Goal: Task Accomplishment & Management: Manage account settings

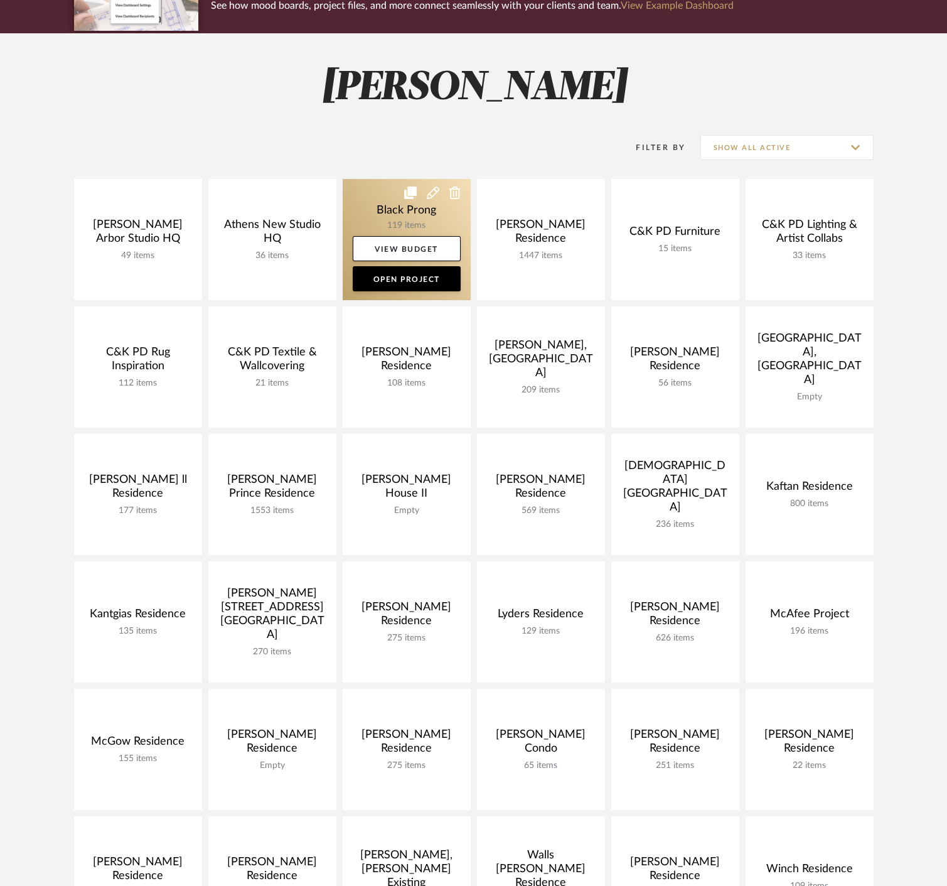
scroll to position [348, 0]
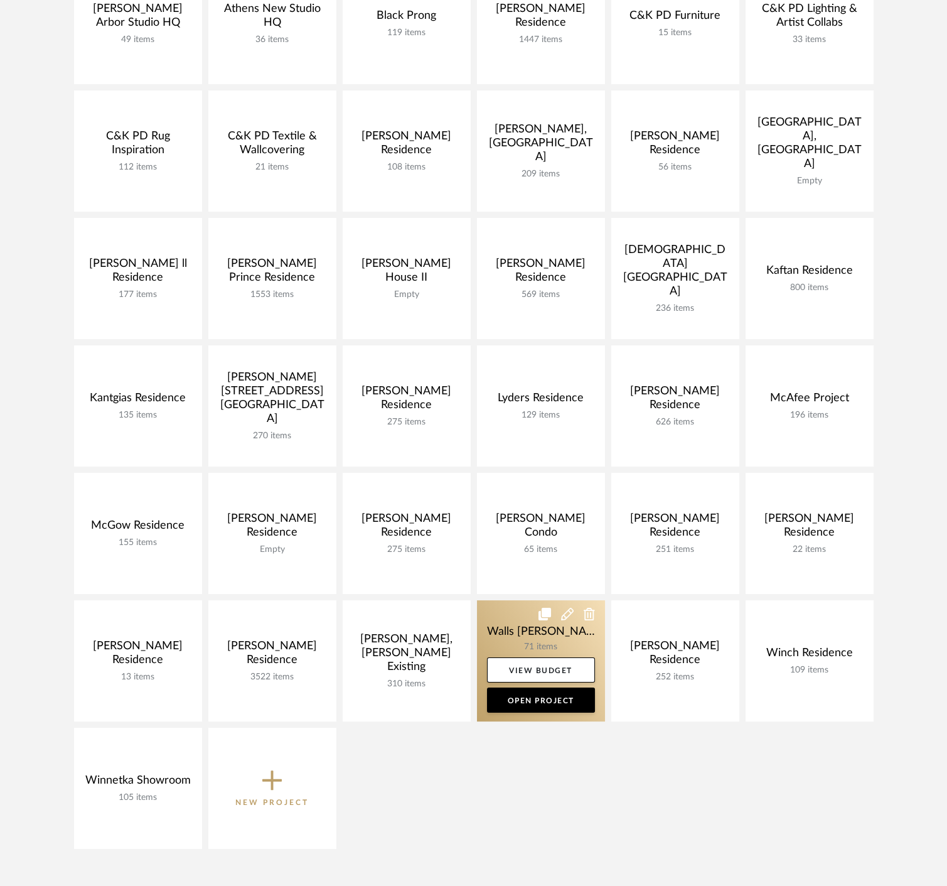
click at [549, 632] on link at bounding box center [541, 660] width 128 height 121
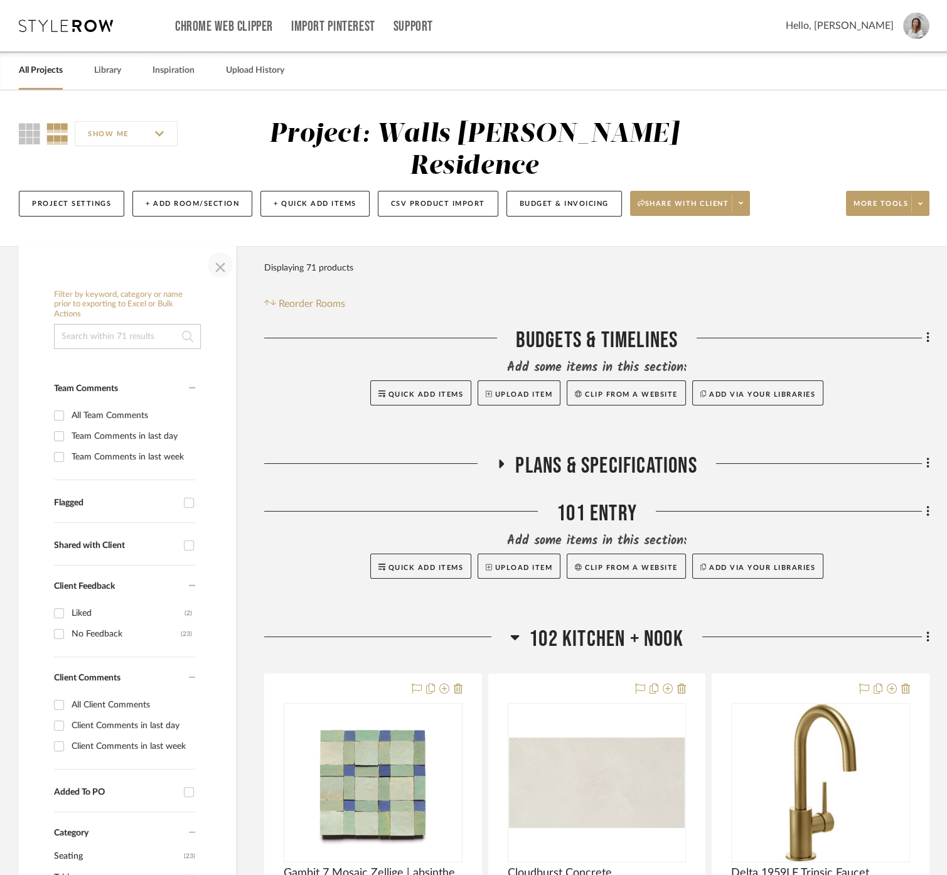
click at [216, 274] on span "button" at bounding box center [220, 265] width 30 height 30
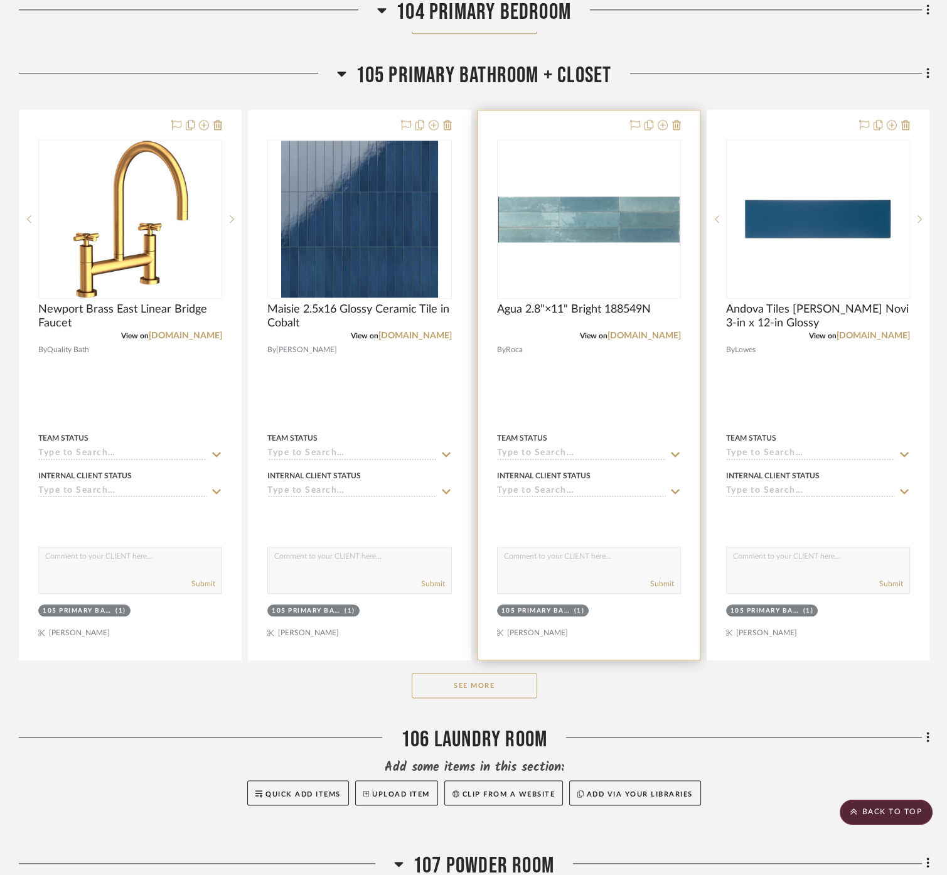
scroll to position [2859, 0]
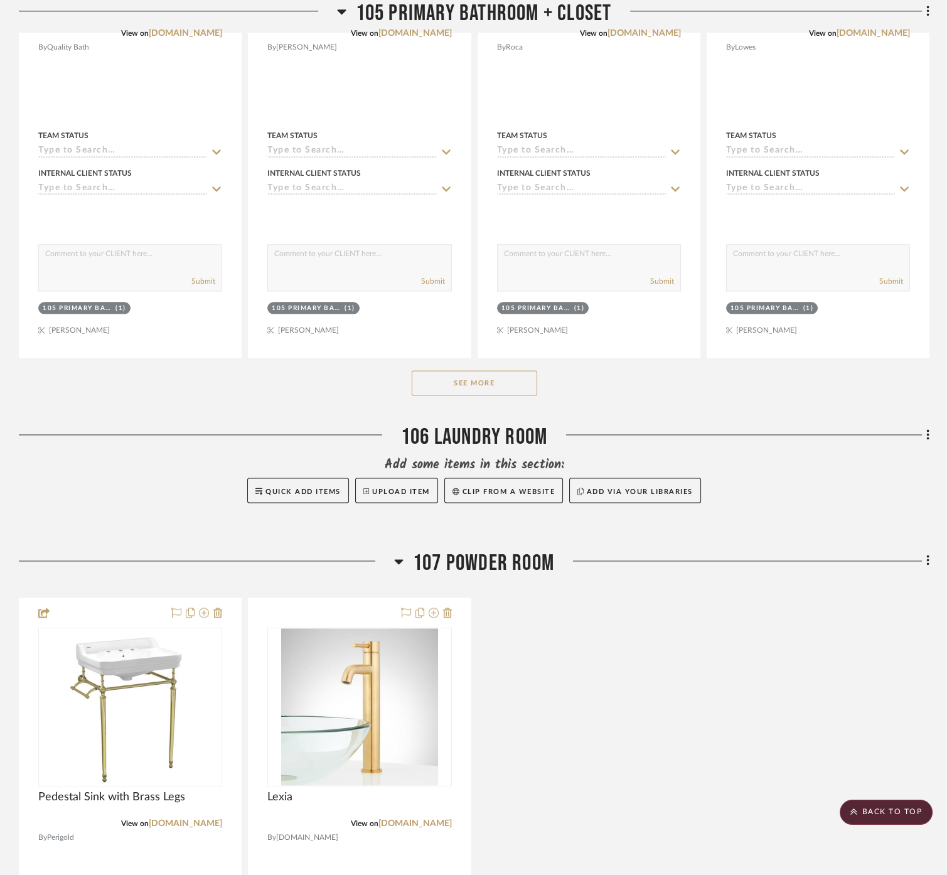
click at [500, 372] on button "See More" at bounding box center [475, 382] width 126 height 25
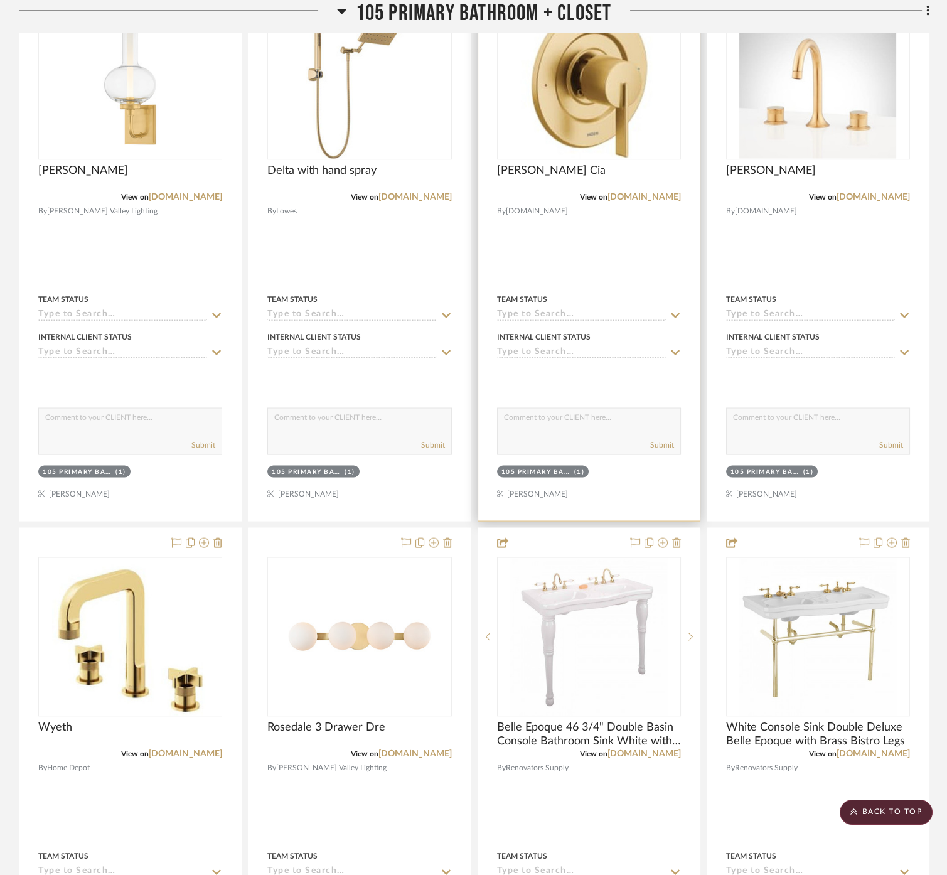
scroll to position [4184, 0]
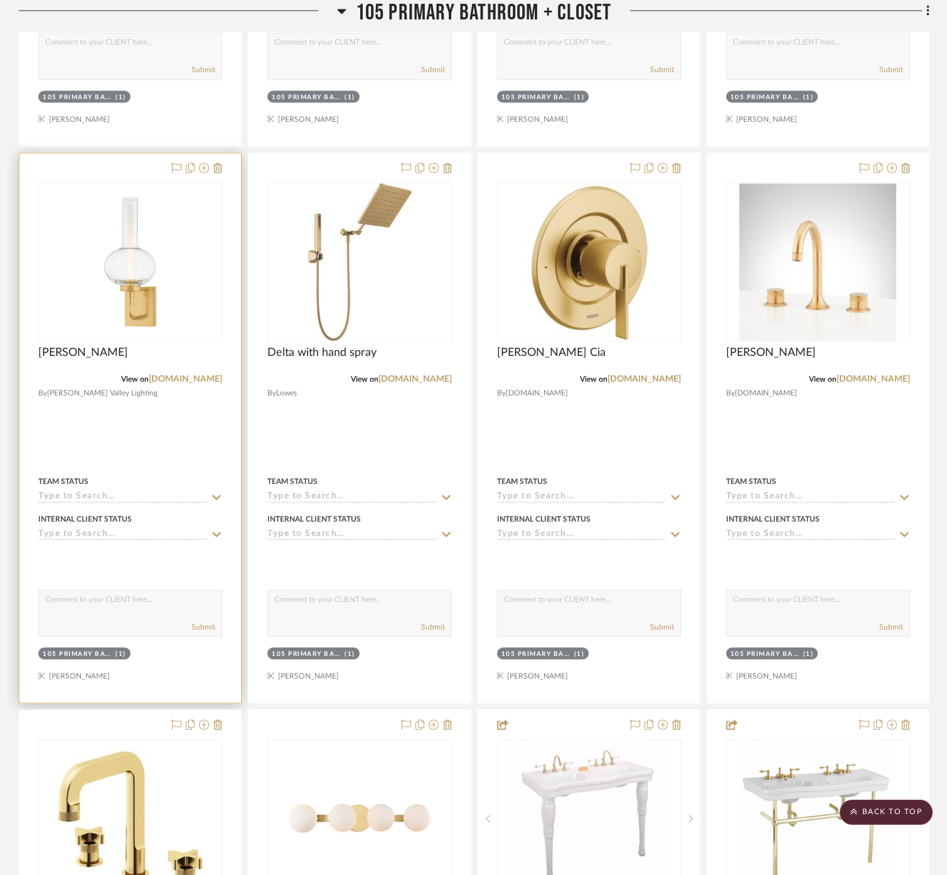
click at [142, 434] on div at bounding box center [130, 427] width 222 height 549
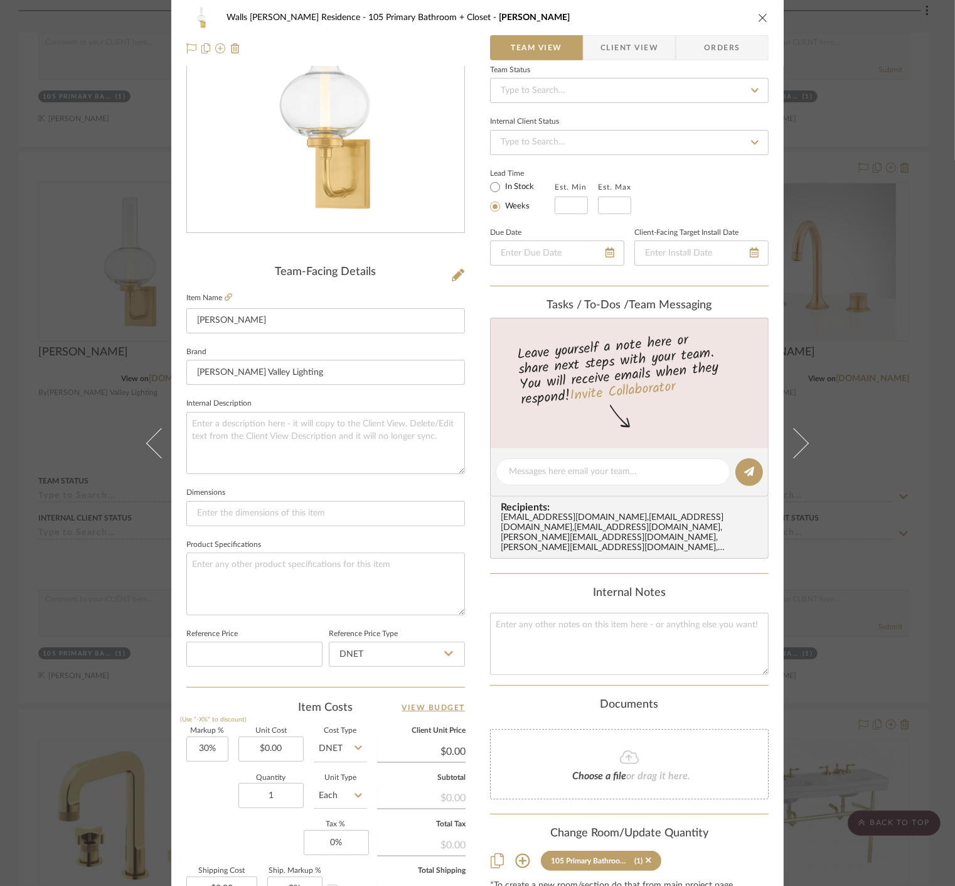
scroll to position [0, 0]
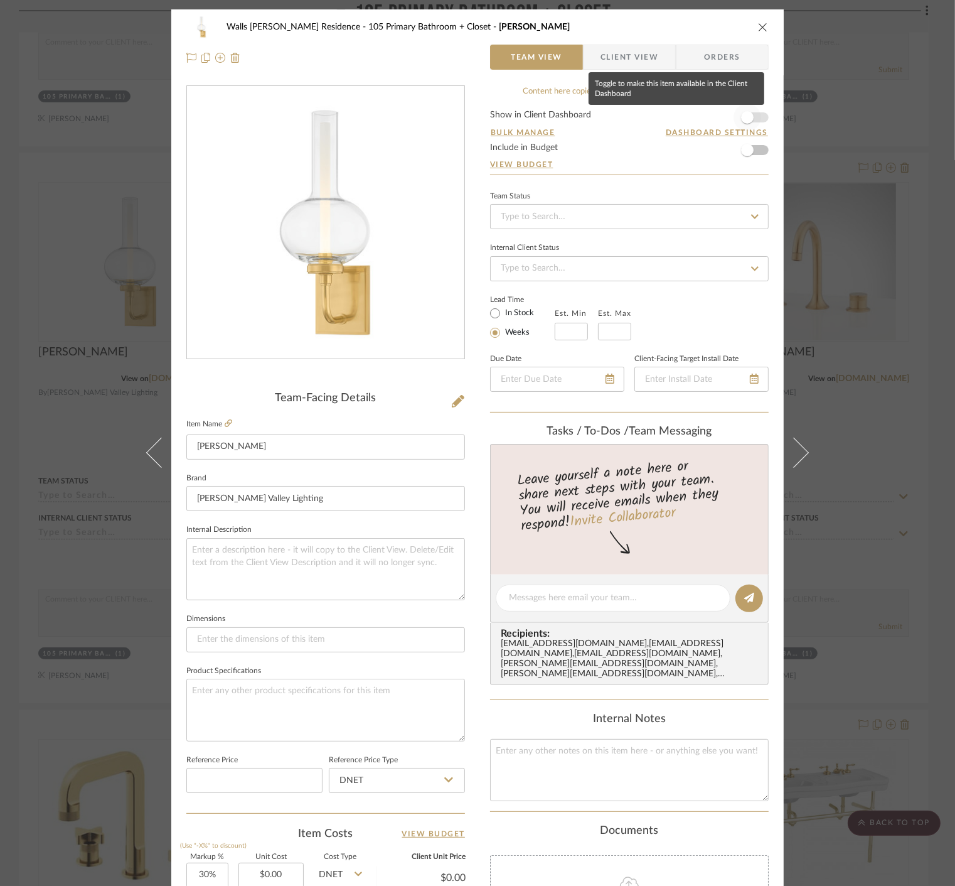
click at [749, 118] on span "button" at bounding box center [747, 117] width 13 height 13
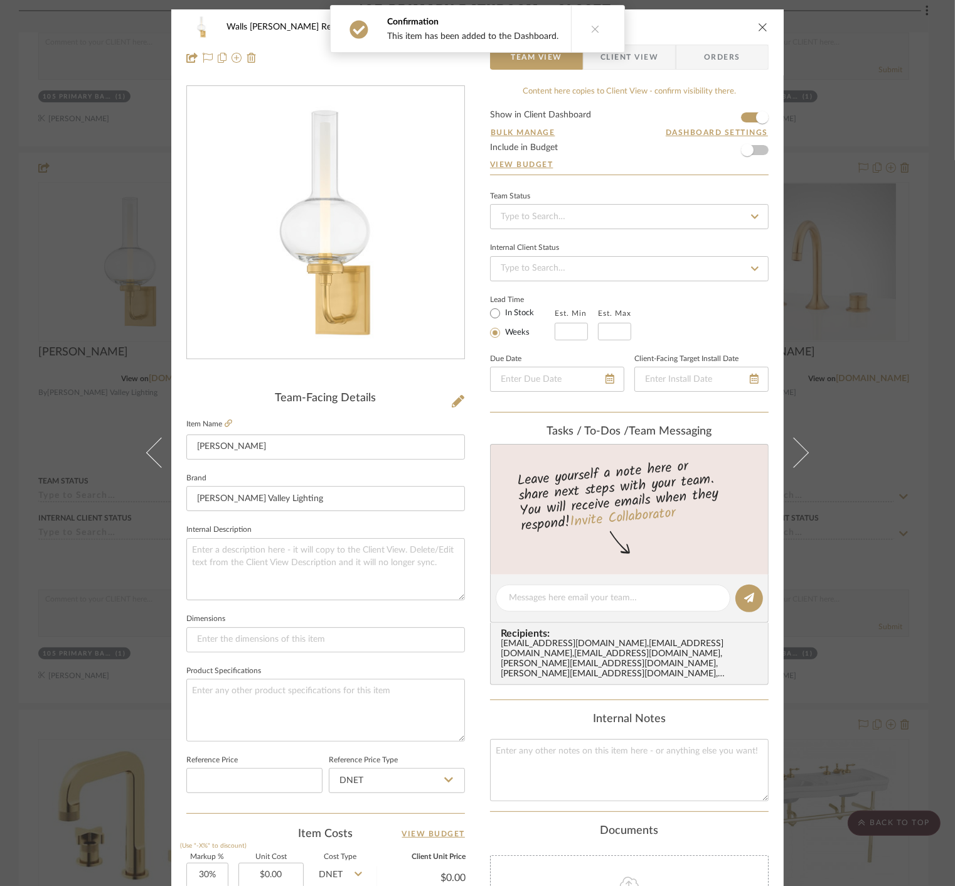
click at [921, 437] on div "Walls McWhorter Residence 105 Primary Bathroom + Closet Rossman Team View Clien…" at bounding box center [477, 443] width 955 height 886
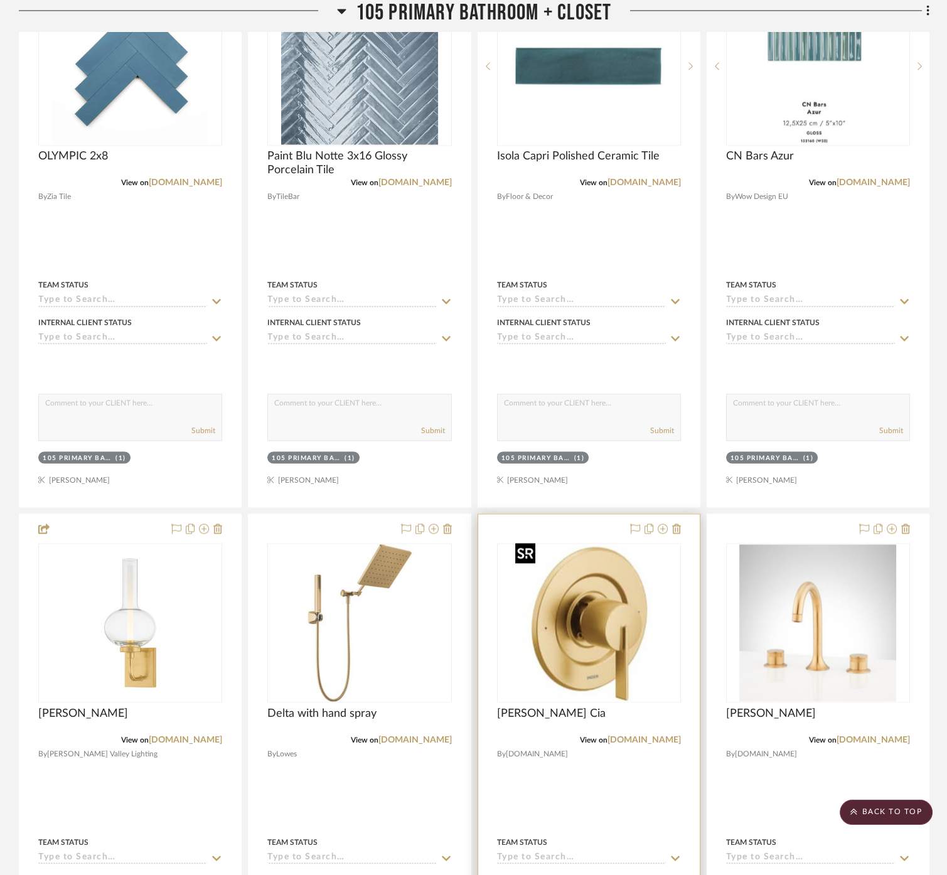
scroll to position [3696, 0]
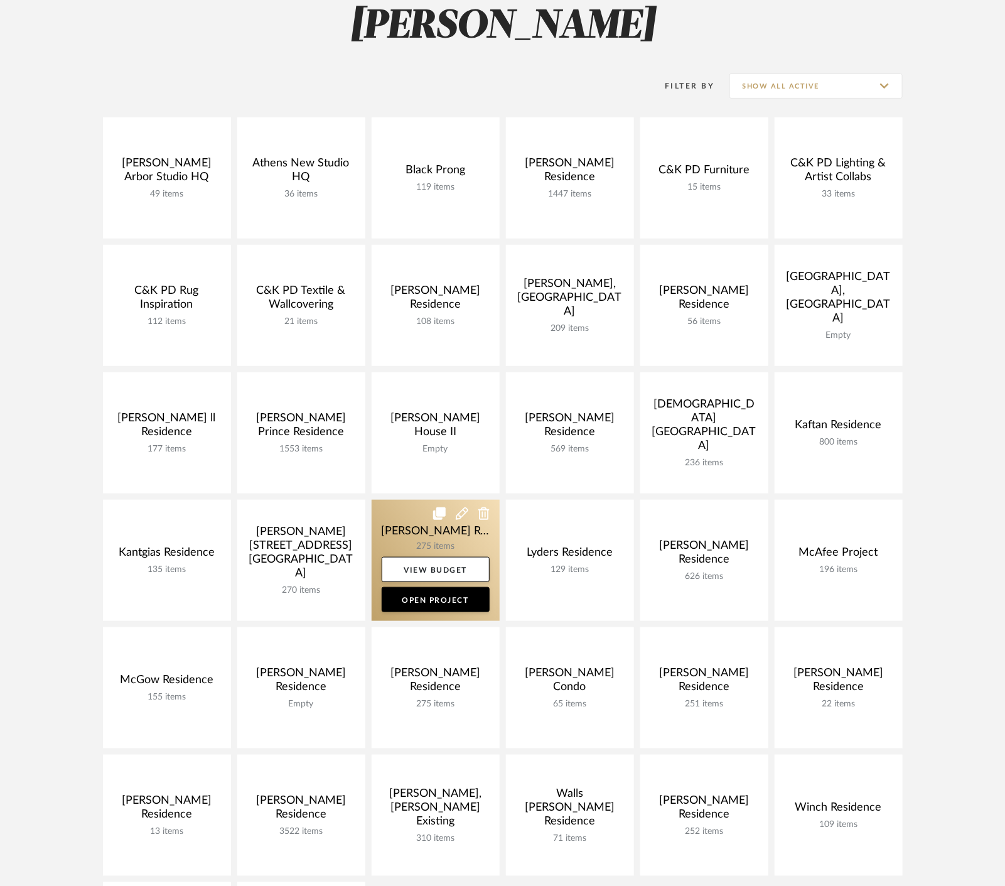
scroll to position [348, 0]
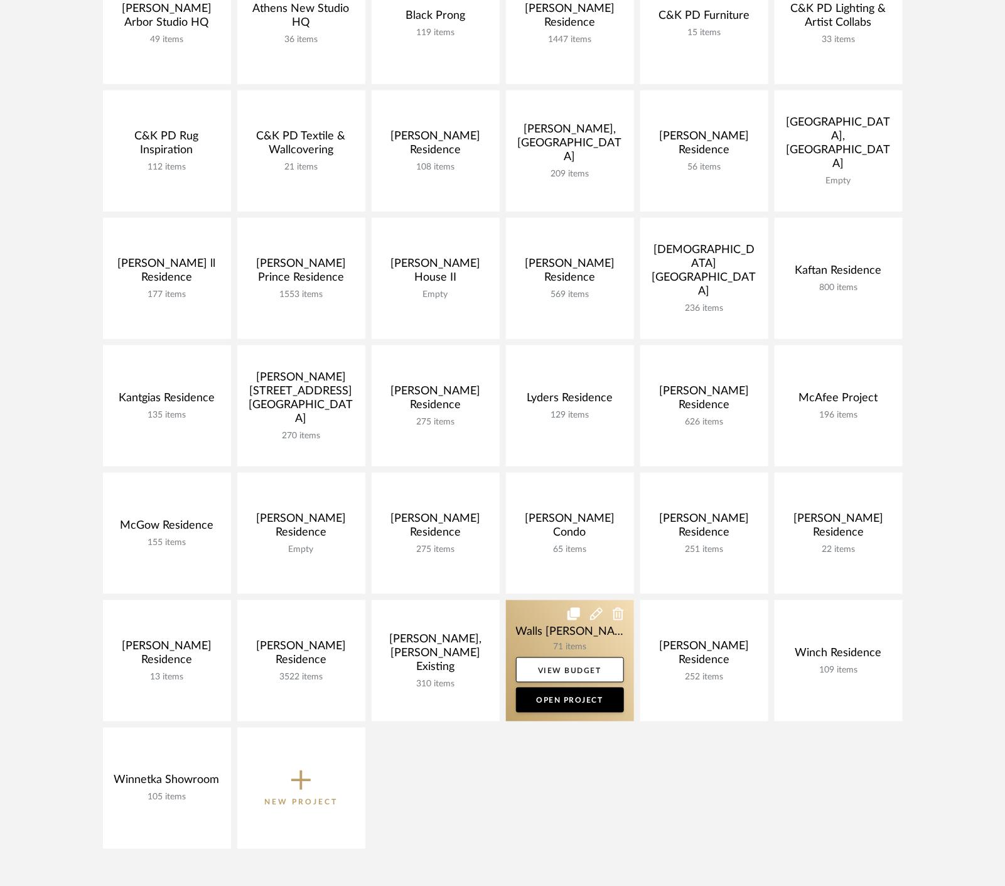
click at [557, 639] on link at bounding box center [570, 660] width 128 height 121
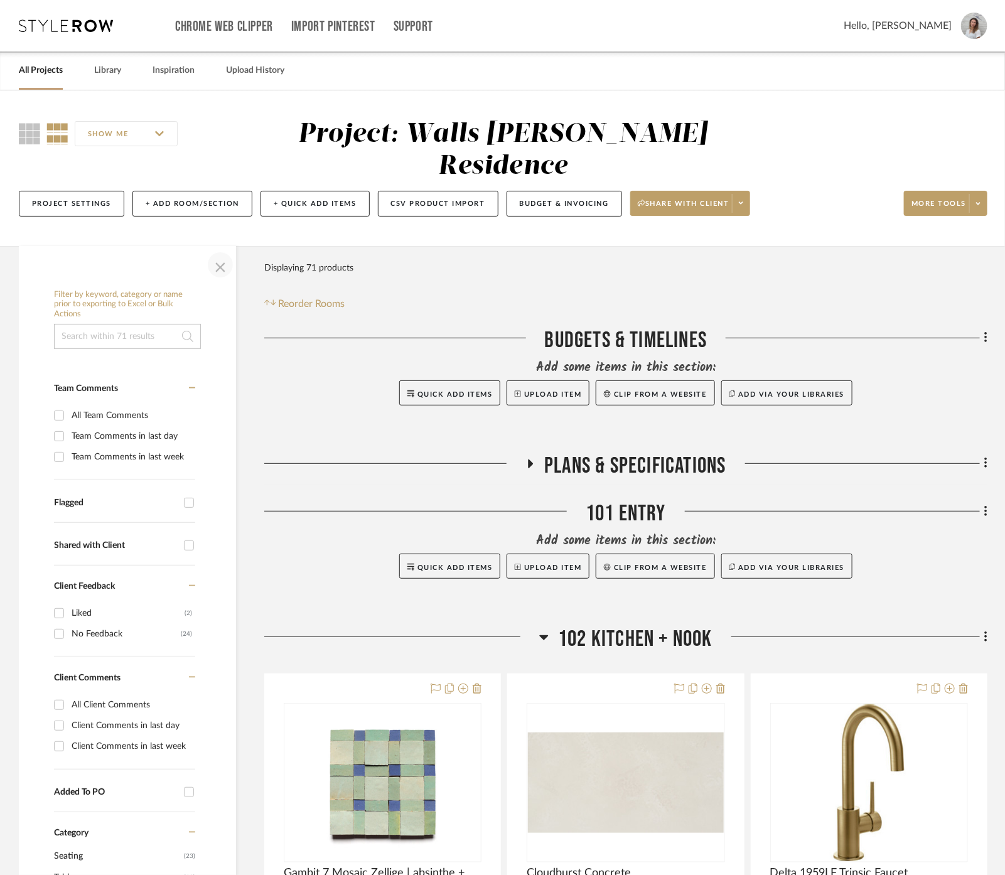
click at [215, 250] on span "button" at bounding box center [220, 265] width 30 height 30
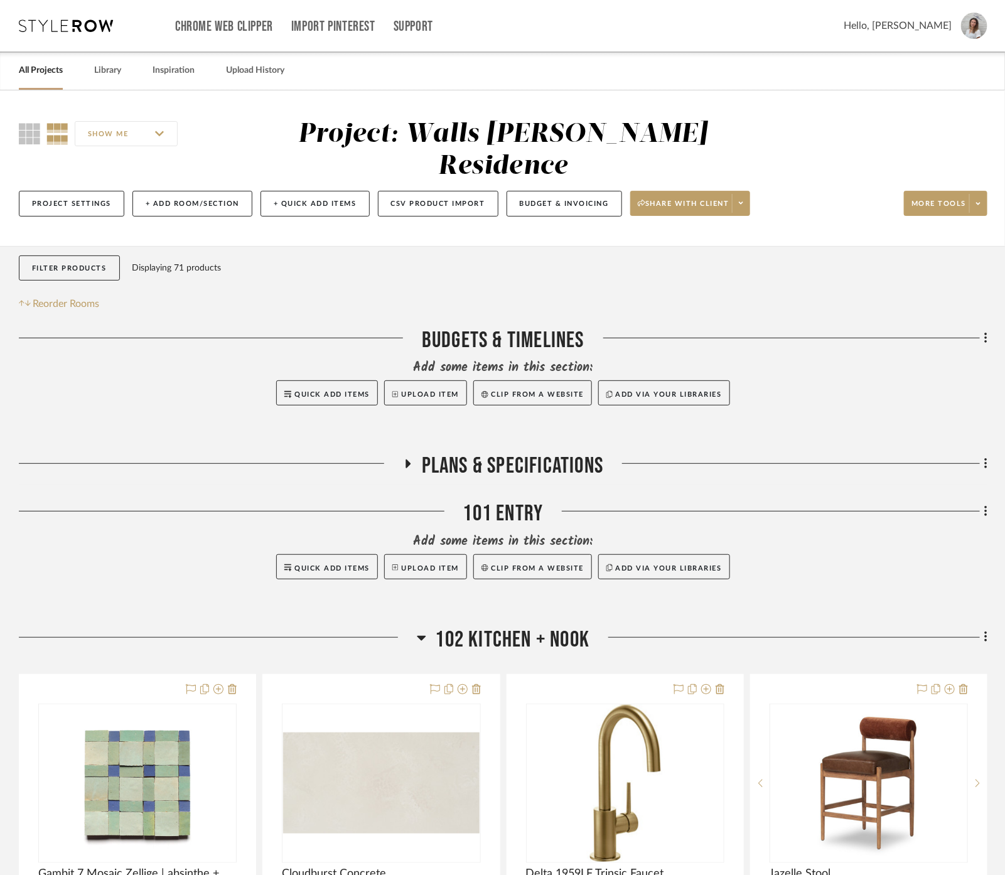
scroll to position [209, 0]
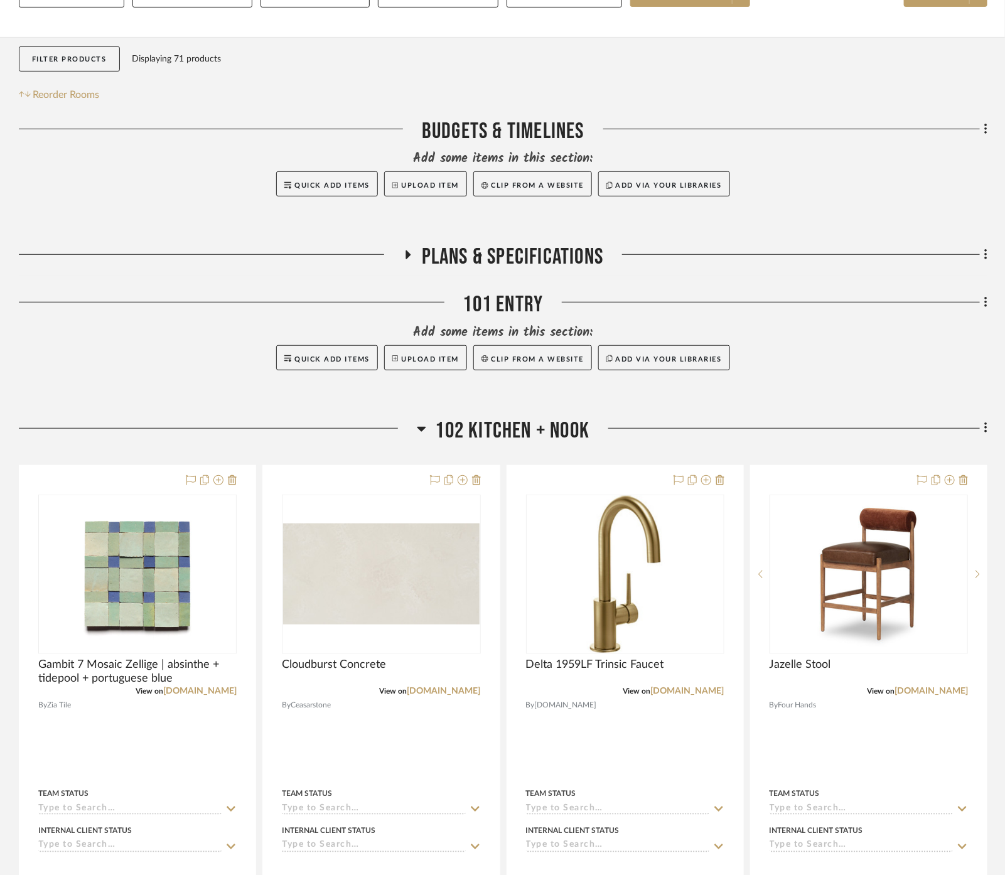
click at [590, 417] on div at bounding box center [788, 433] width 398 height 32
click at [576, 417] on span "102 Kitchen + Nook" at bounding box center [513, 430] width 154 height 27
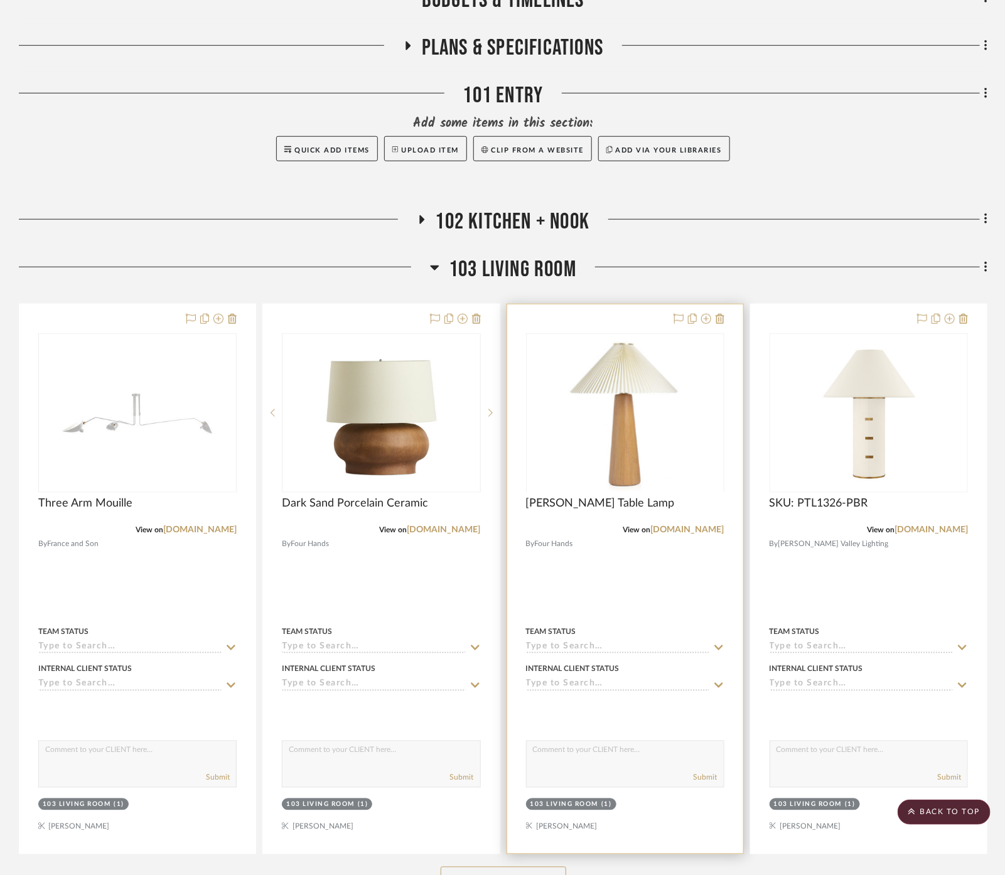
scroll to position [557, 0]
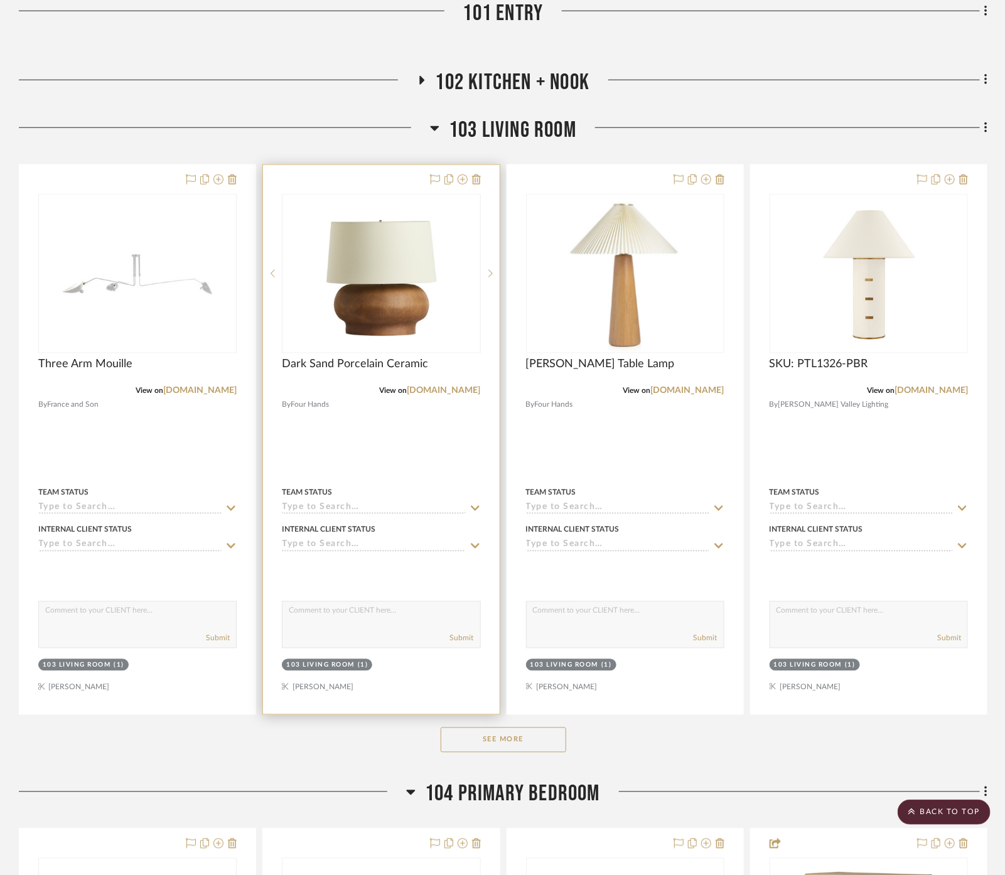
click at [428, 417] on div at bounding box center [381, 439] width 236 height 549
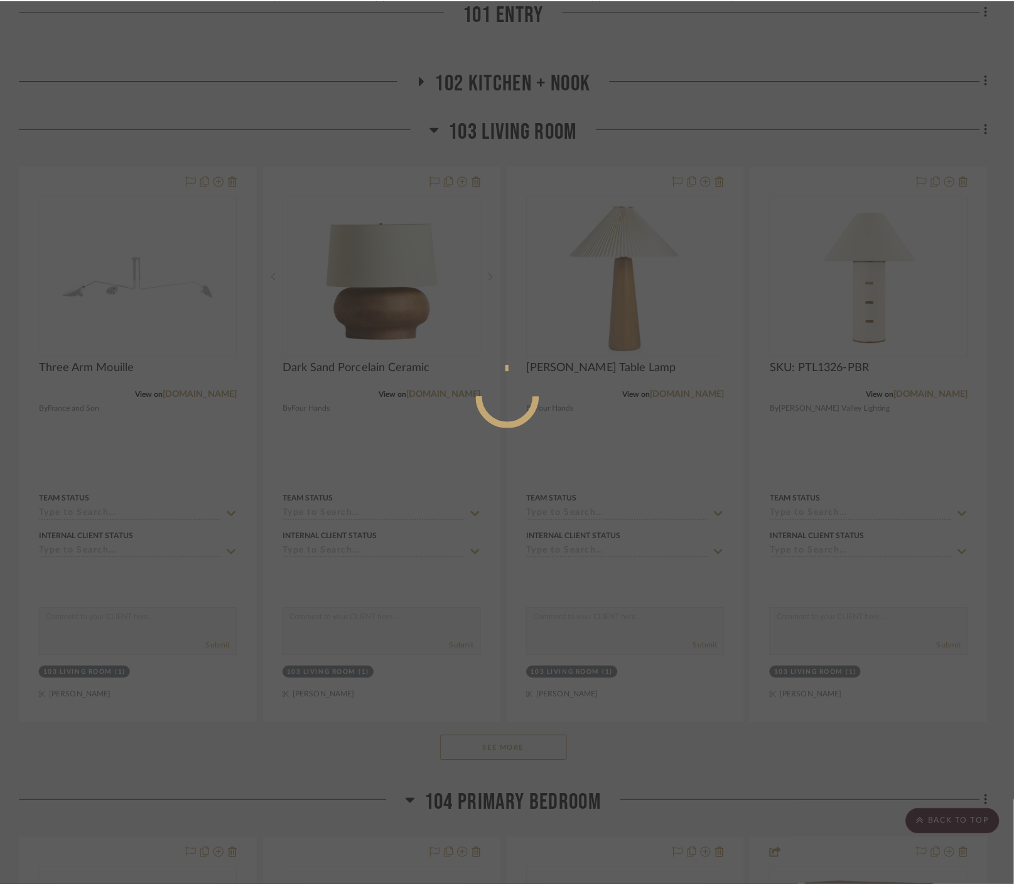
scroll to position [0, 0]
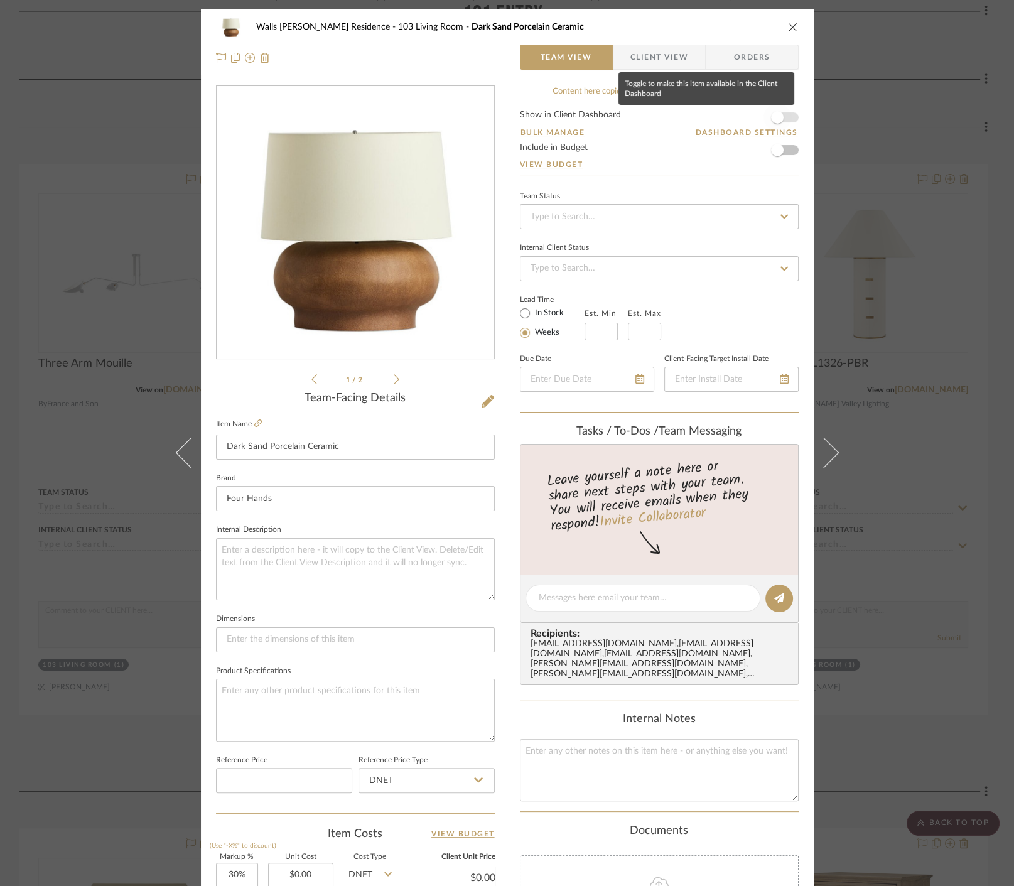
click at [774, 115] on span "button" at bounding box center [777, 117] width 13 height 13
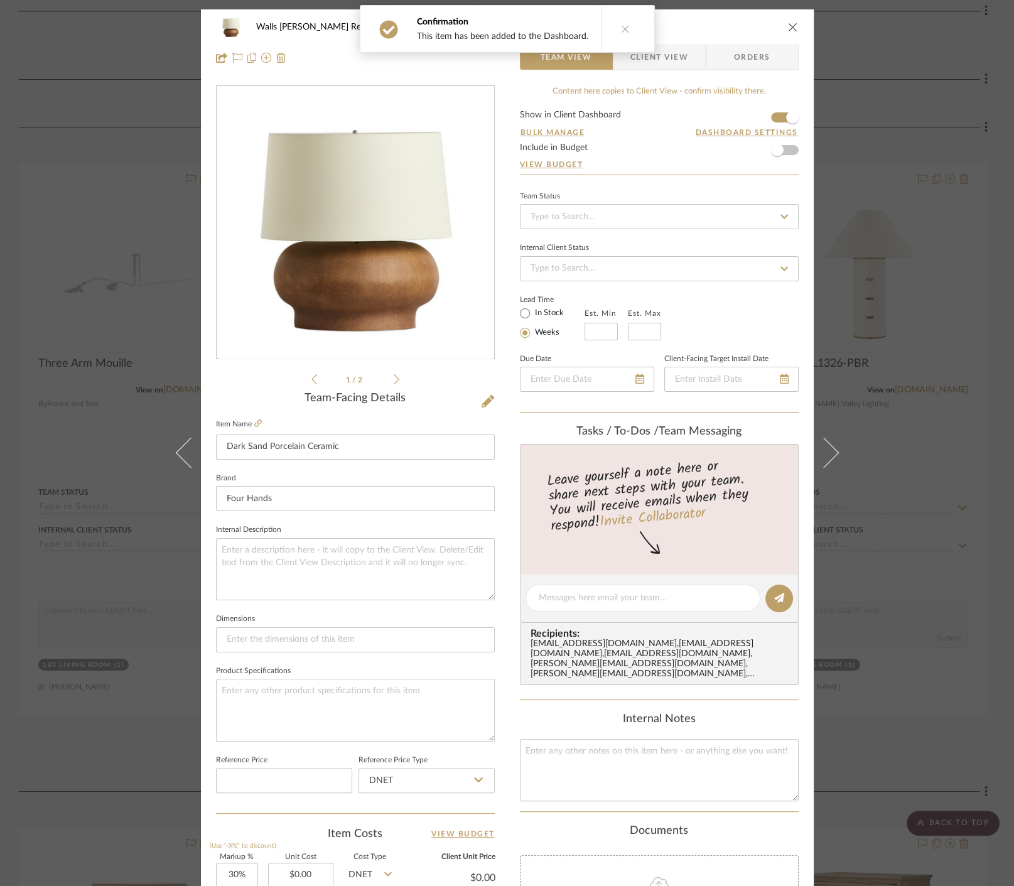
click at [955, 614] on div "Walls McWhorter Residence 103 Living Room Dark Sand Porcelain Ceramic Team View…" at bounding box center [507, 443] width 1014 height 886
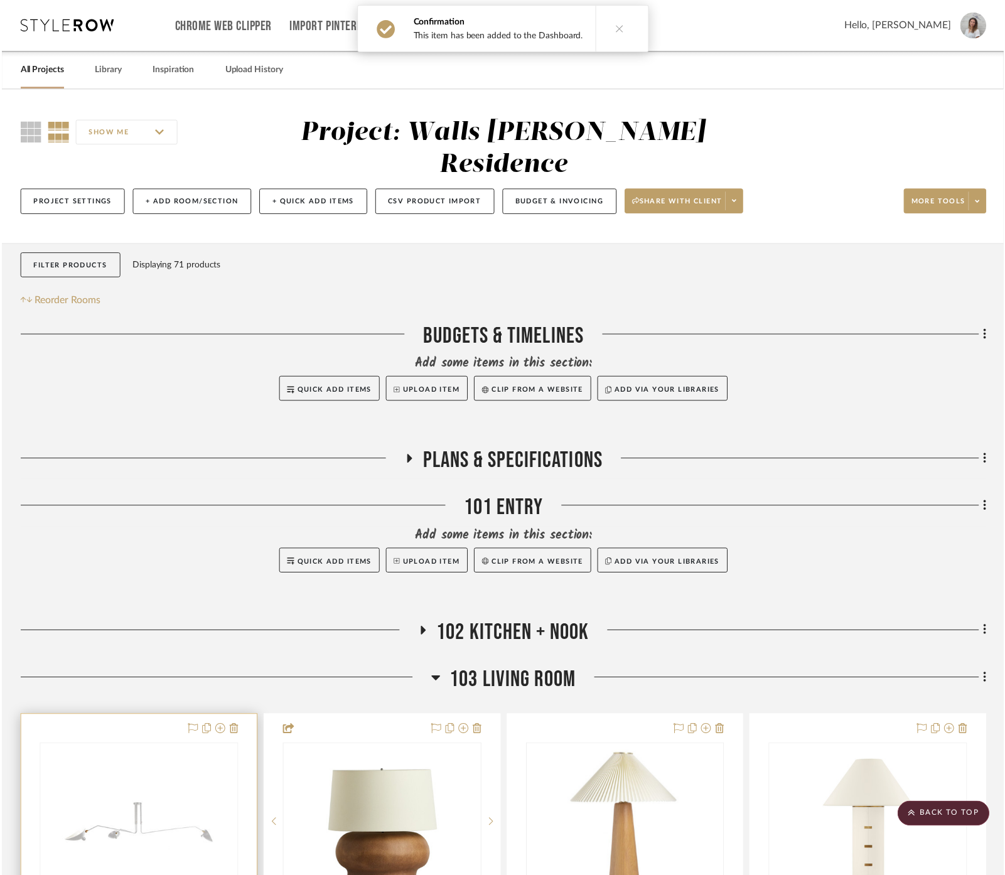
scroll to position [557, 0]
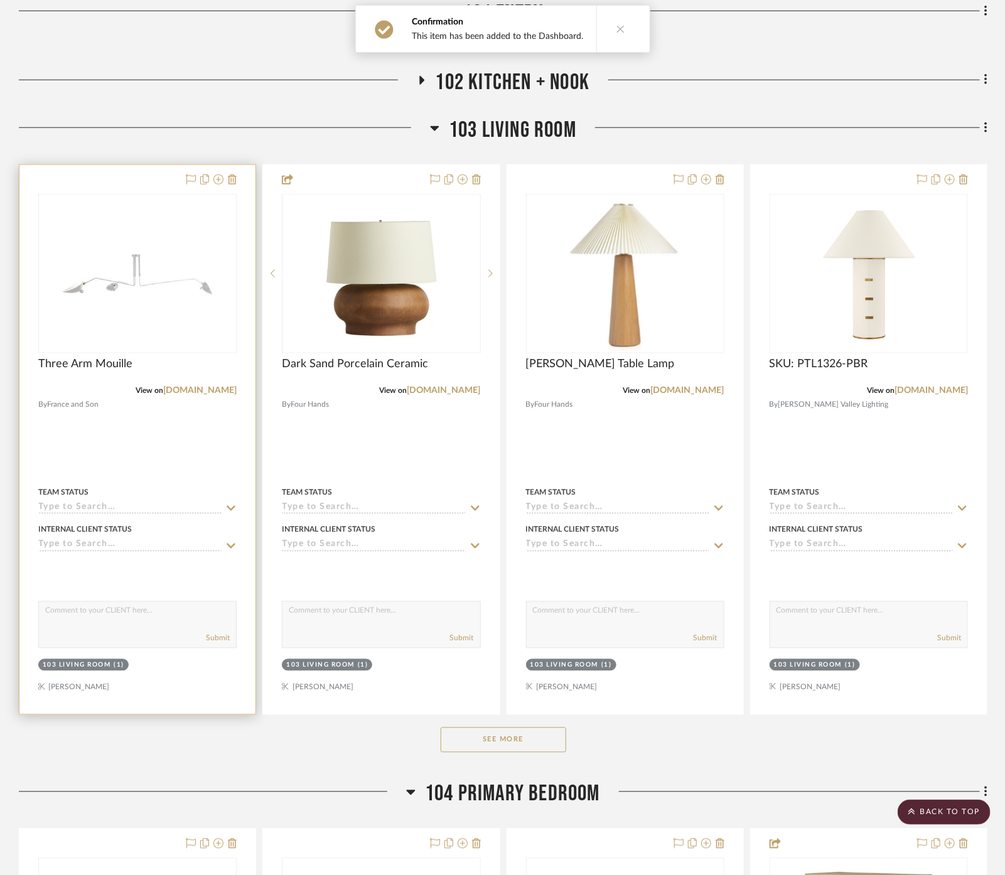
click at [129, 404] on div at bounding box center [137, 439] width 236 height 549
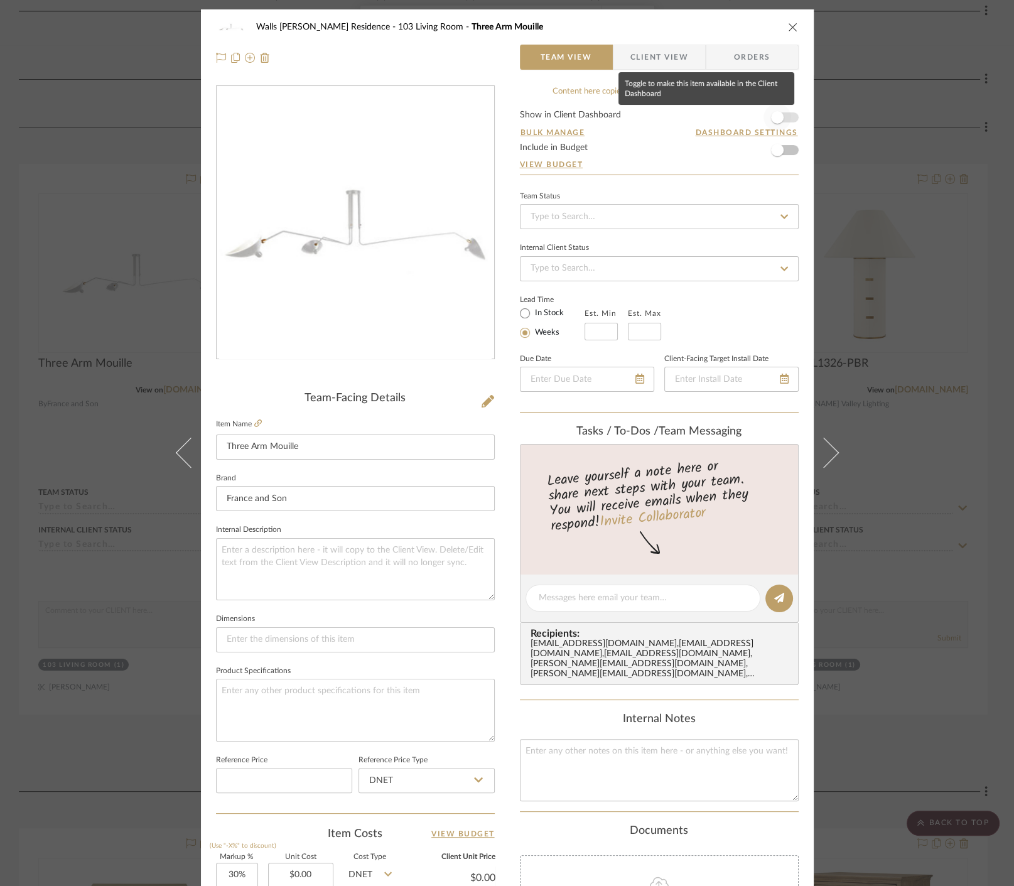
click at [776, 115] on span "button" at bounding box center [777, 117] width 13 height 13
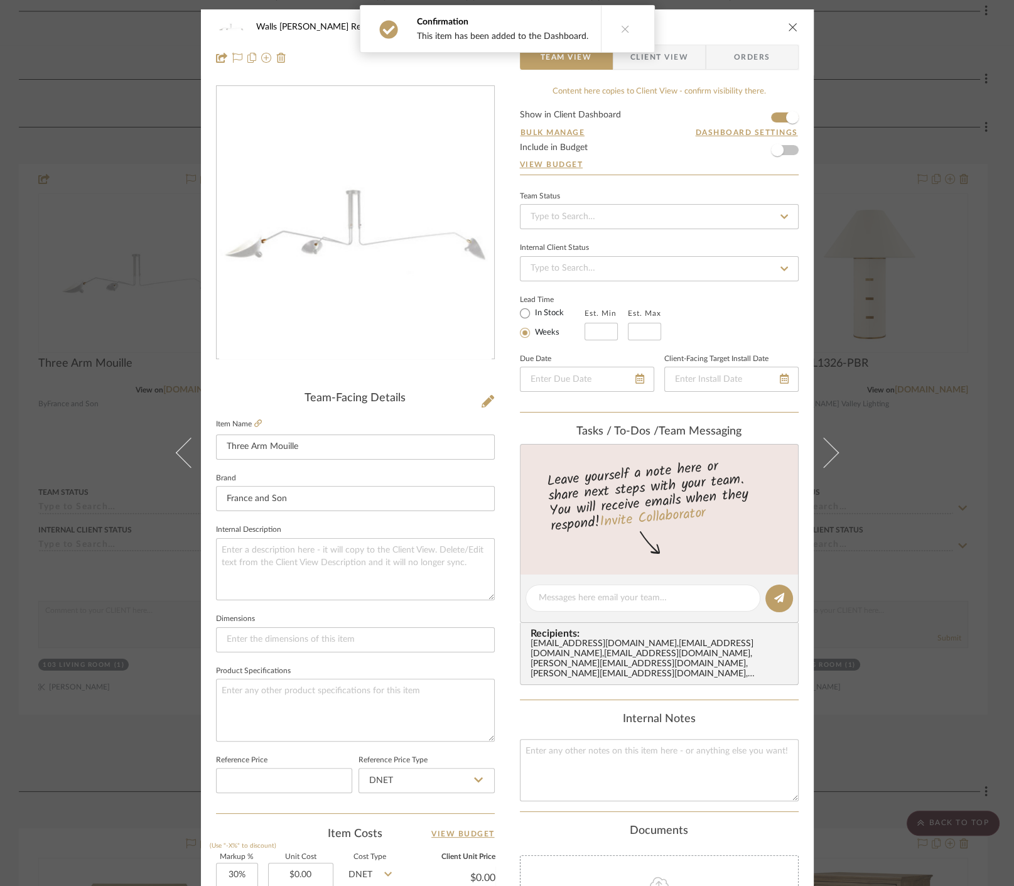
click at [857, 150] on div "Walls McWhorter Residence 103 Living Room Three Arm Mouille Team View Client Vi…" at bounding box center [507, 443] width 1014 height 886
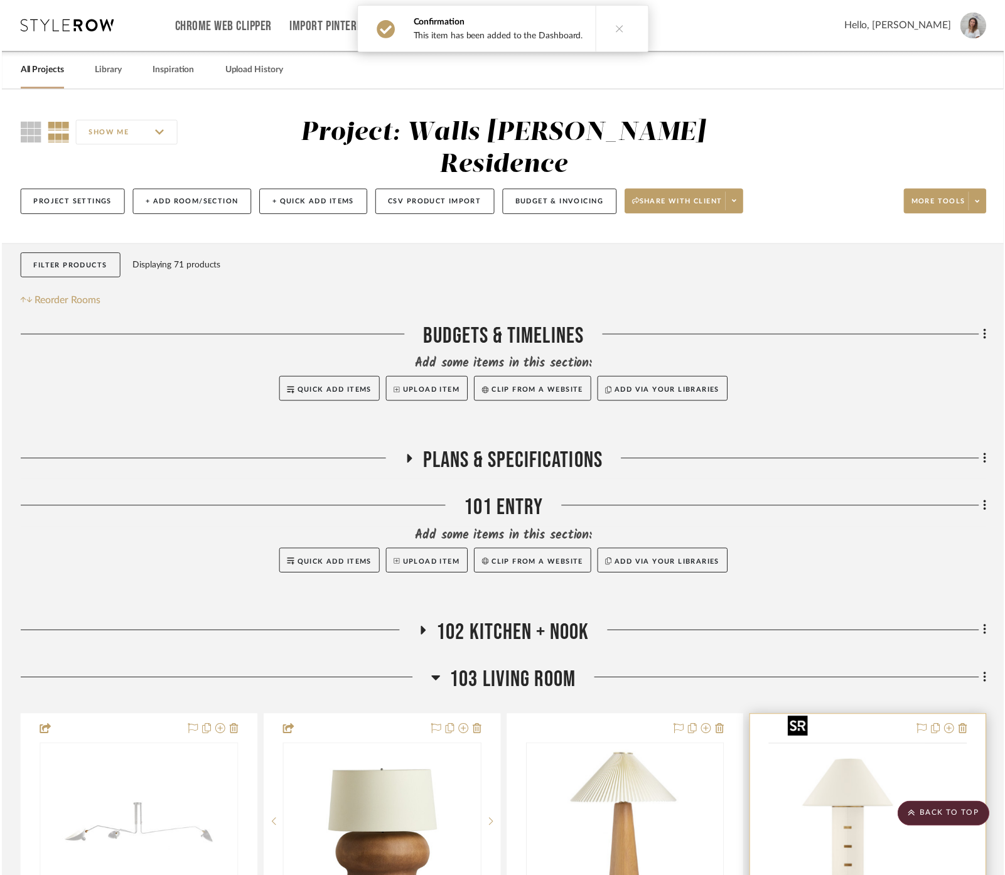
scroll to position [557, 0]
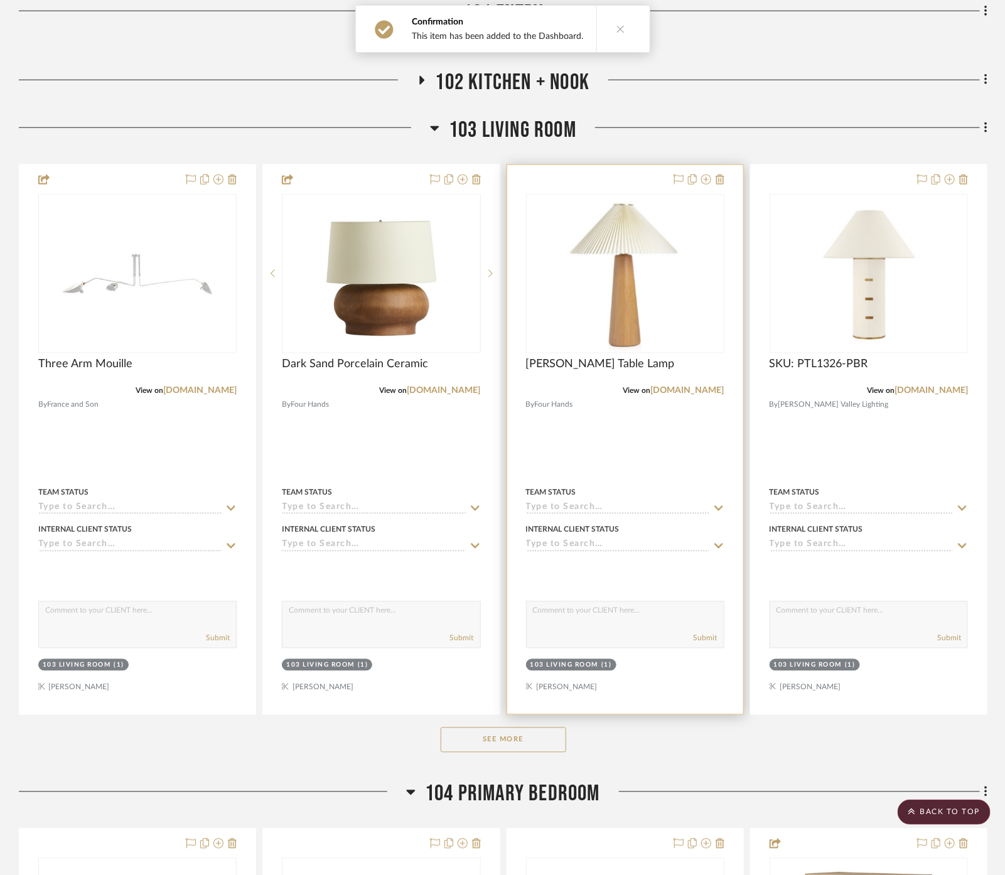
click at [689, 421] on div at bounding box center [625, 439] width 236 height 549
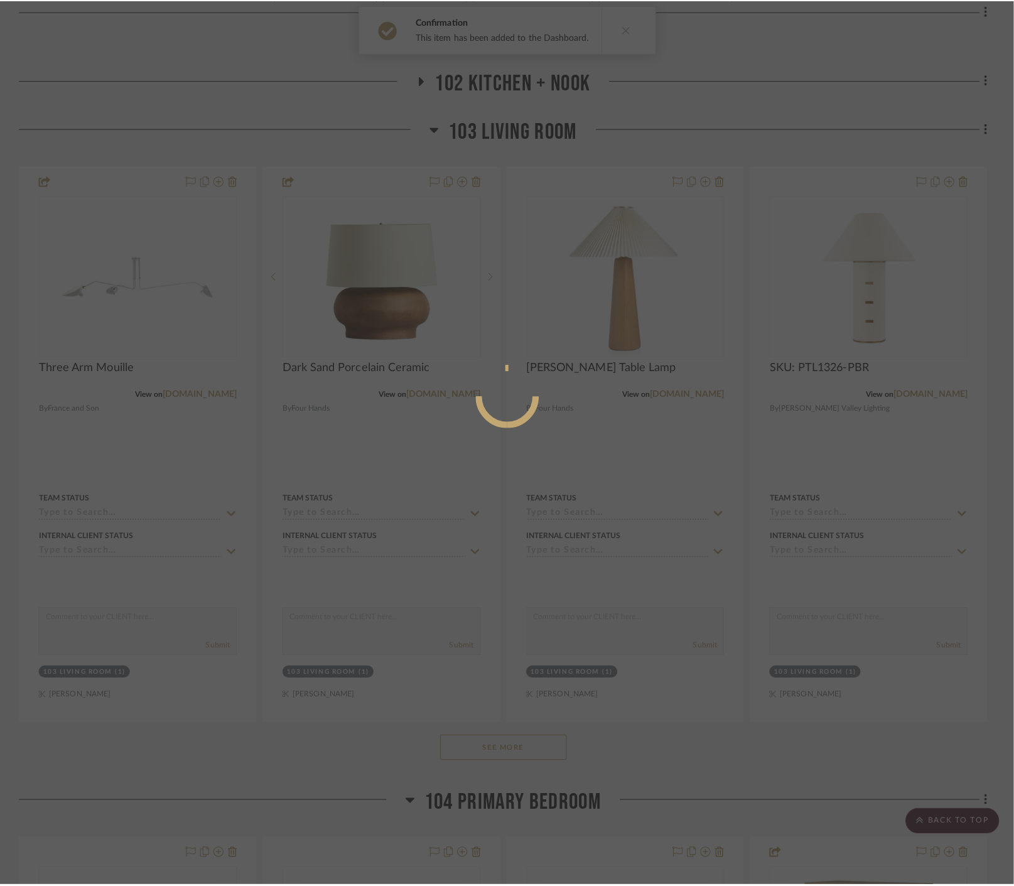
scroll to position [0, 0]
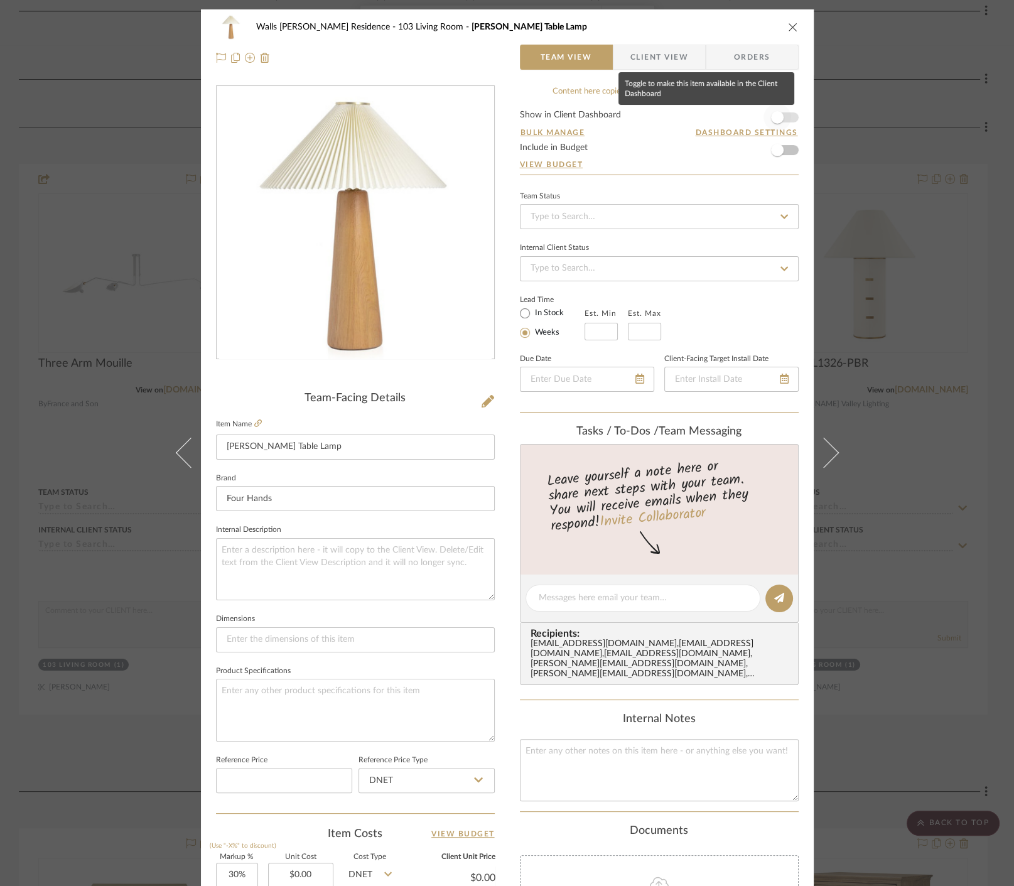
click at [778, 115] on span "button" at bounding box center [777, 117] width 13 height 13
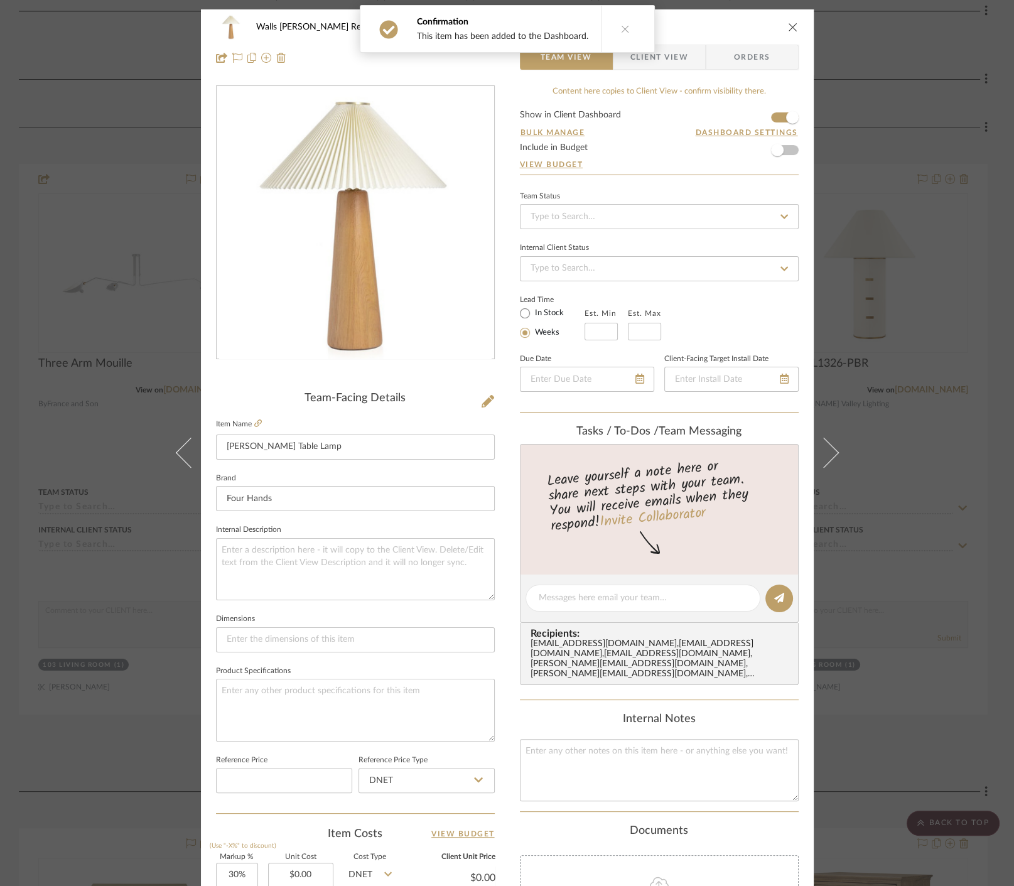
click at [911, 284] on div "Walls McWhorter Residence 103 Living Room Nora Table Lamp Team View Client View…" at bounding box center [507, 443] width 1014 height 886
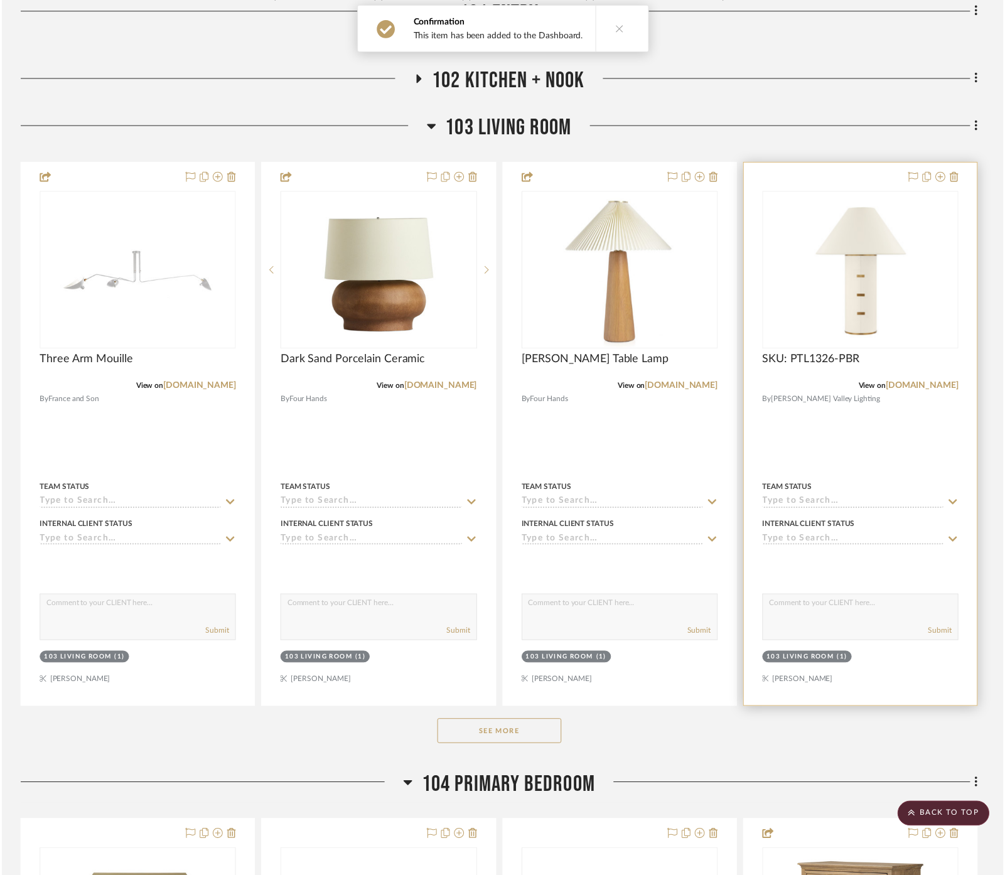
scroll to position [557, 0]
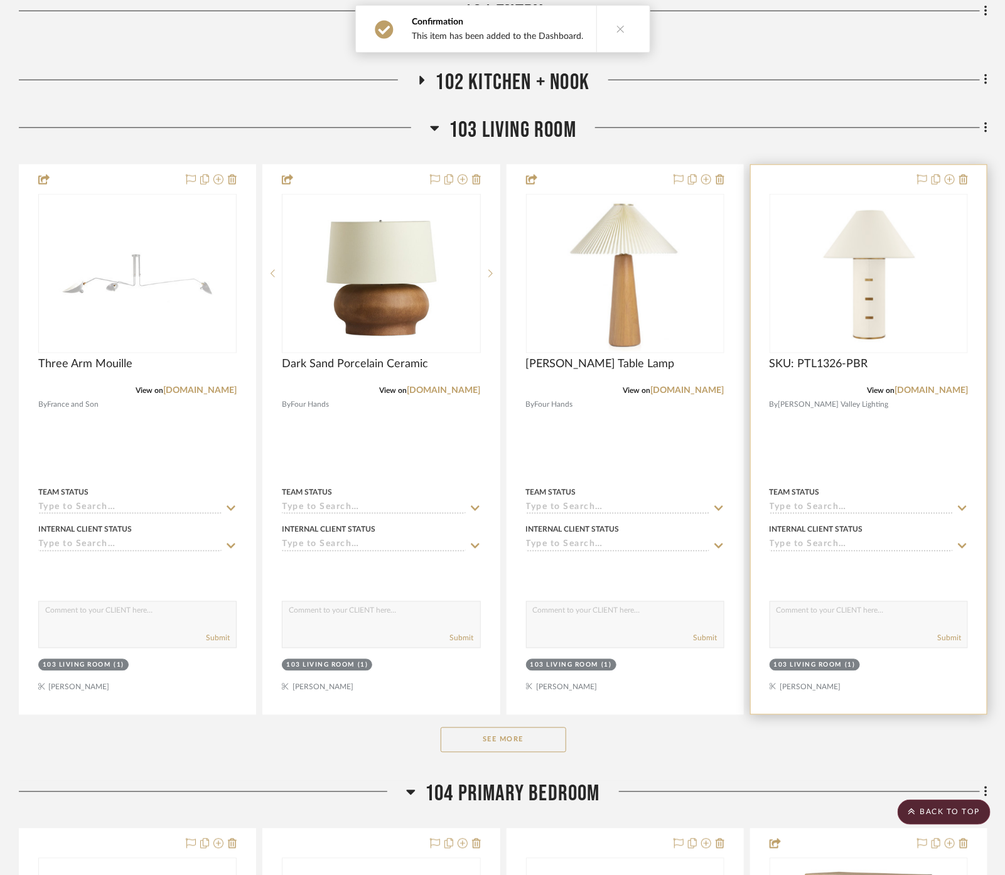
click at [893, 524] on div "Internal Client Status" at bounding box center [869, 529] width 198 height 11
click at [893, 427] on div at bounding box center [869, 439] width 236 height 549
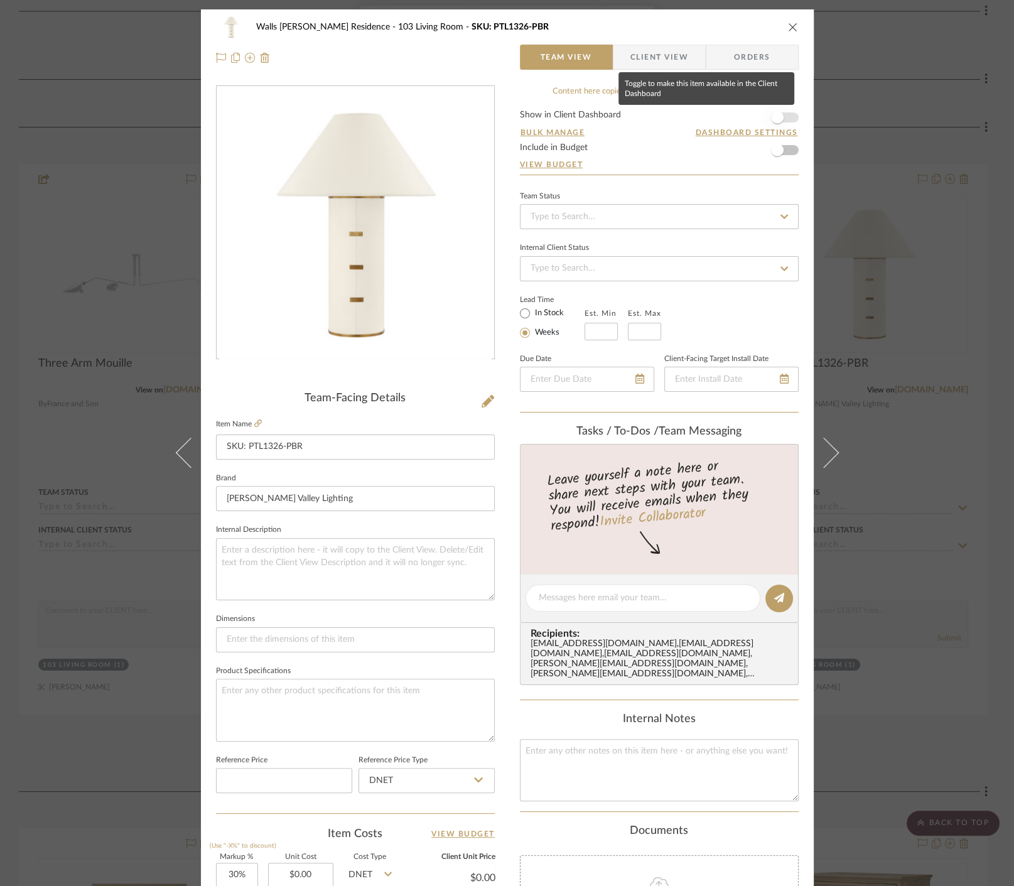
click at [782, 112] on span "button" at bounding box center [777, 118] width 28 height 28
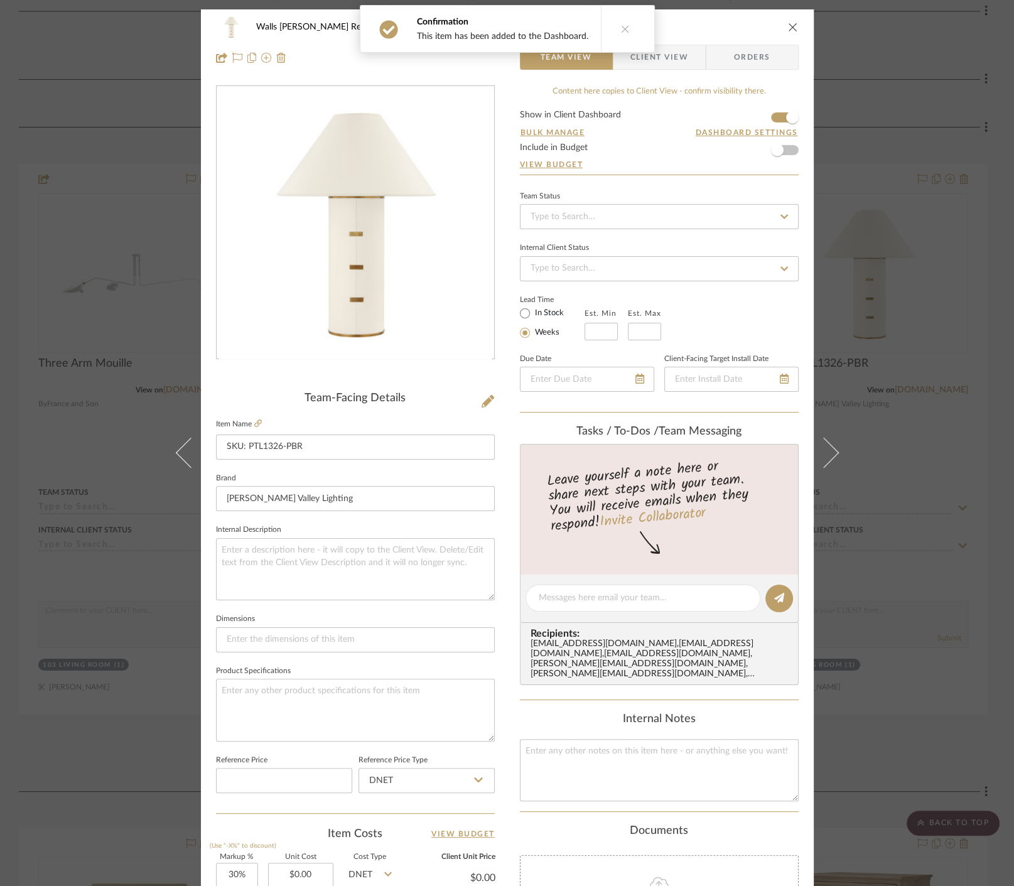
click at [909, 188] on div "Walls McWhorter Residence 103 Living Room SKU: PTL1326-PBR Team View Client Vie…" at bounding box center [507, 443] width 1014 height 886
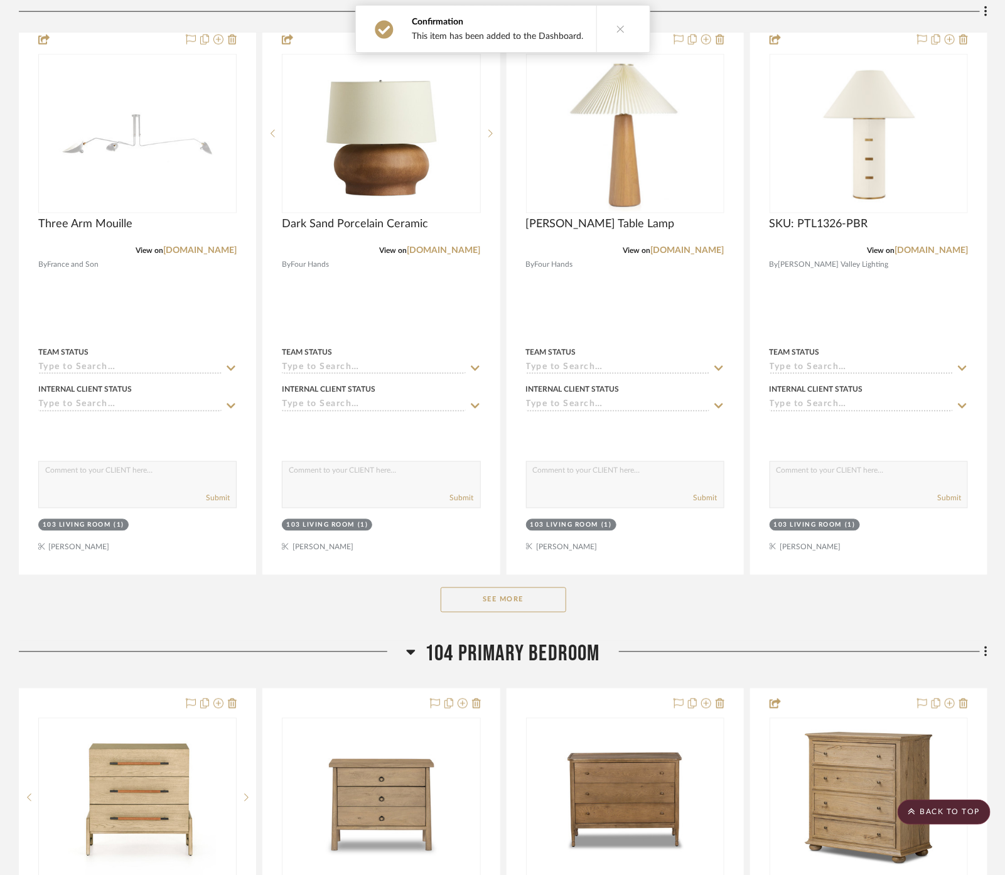
click at [507, 588] on button "See More" at bounding box center [504, 600] width 126 height 25
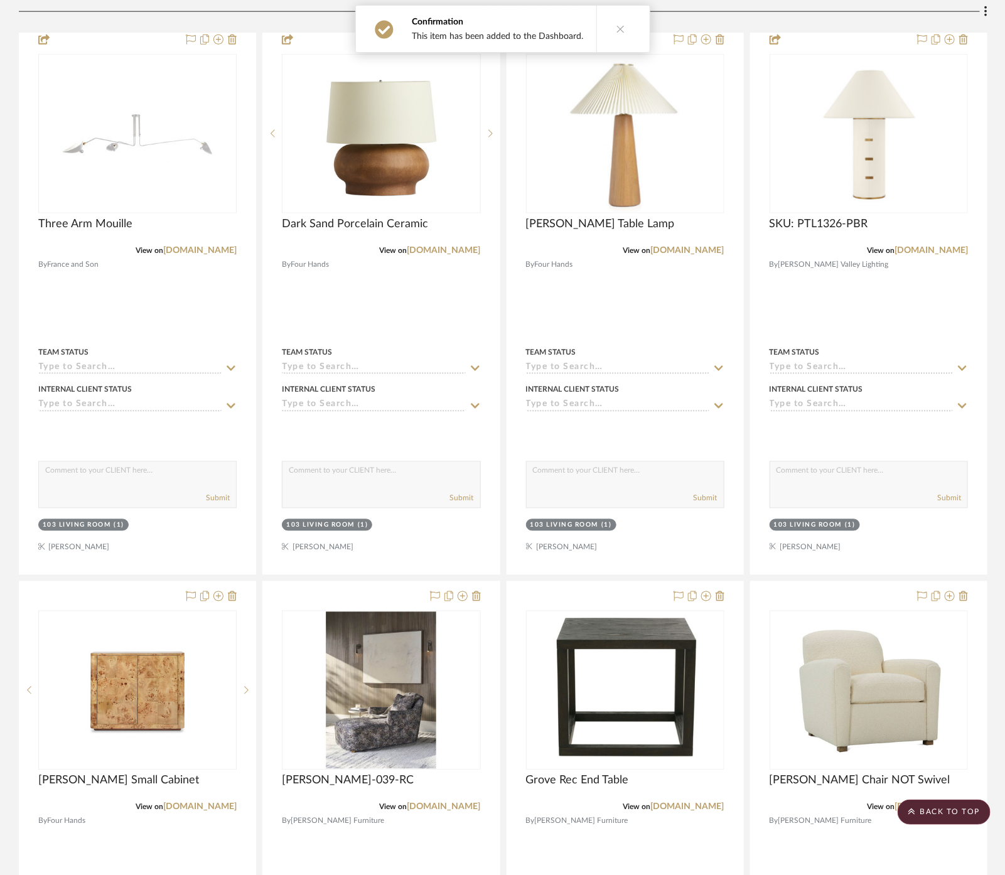
scroll to position [767, 0]
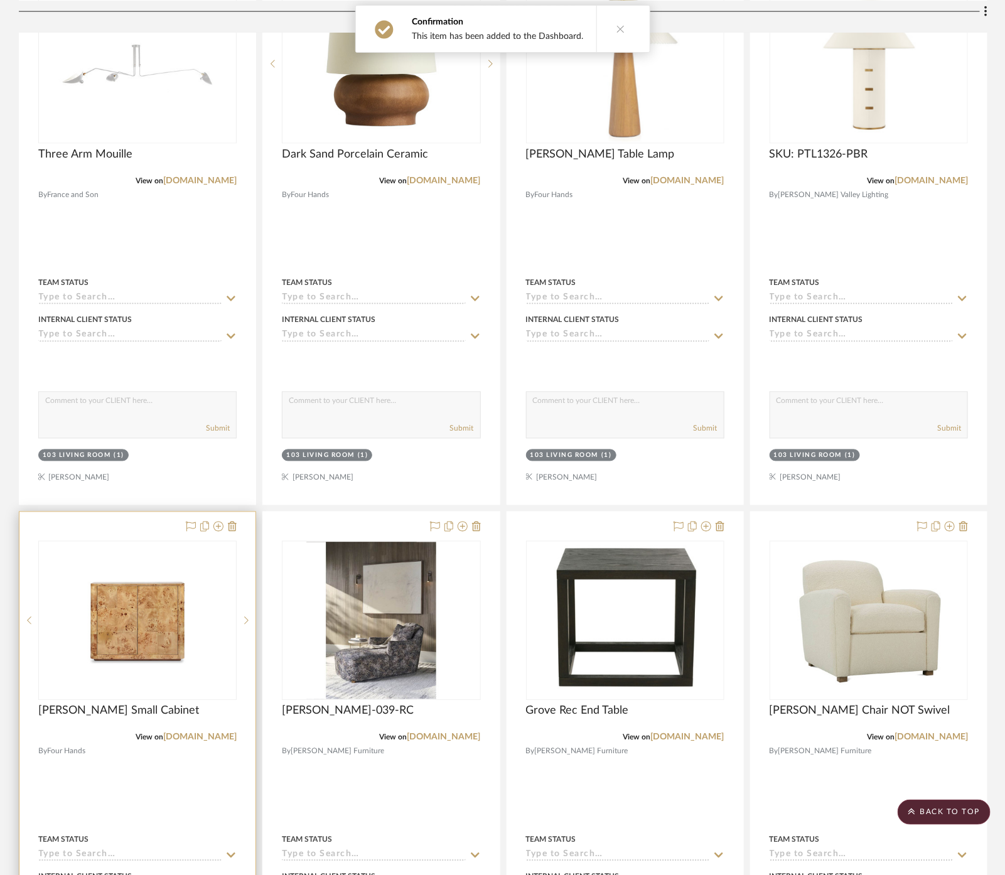
click at [159, 768] on div at bounding box center [137, 786] width 236 height 549
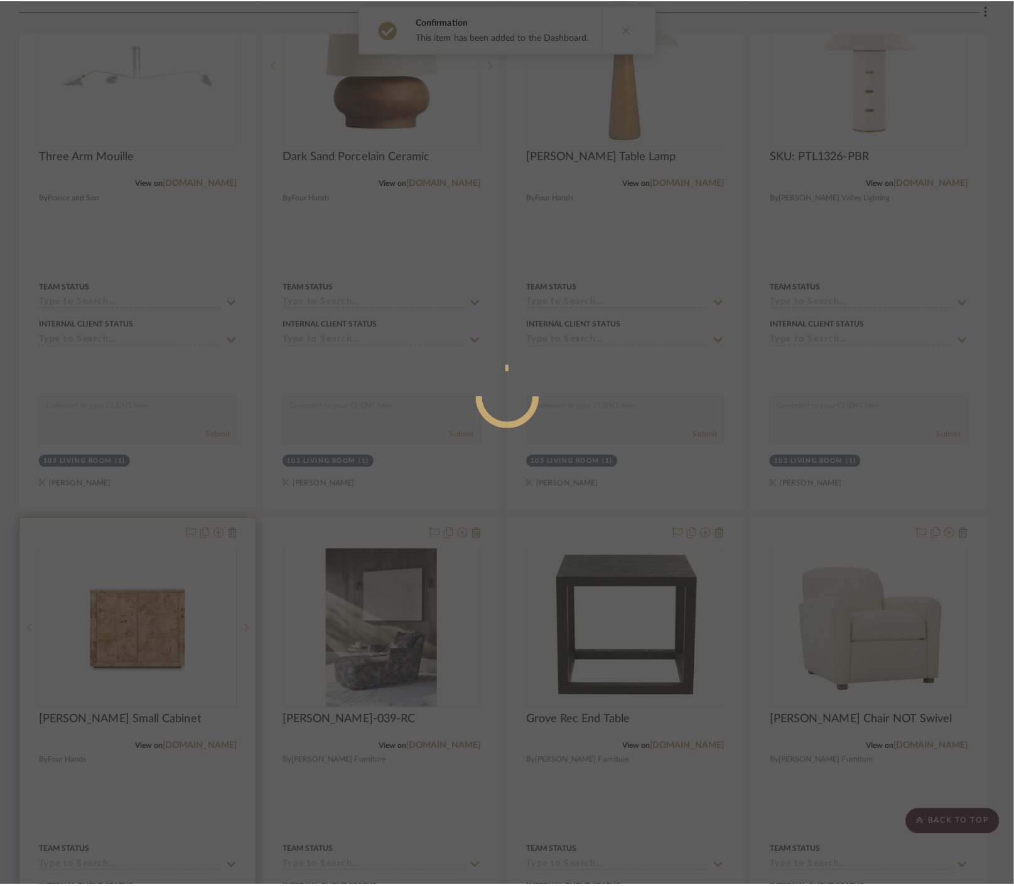
scroll to position [0, 0]
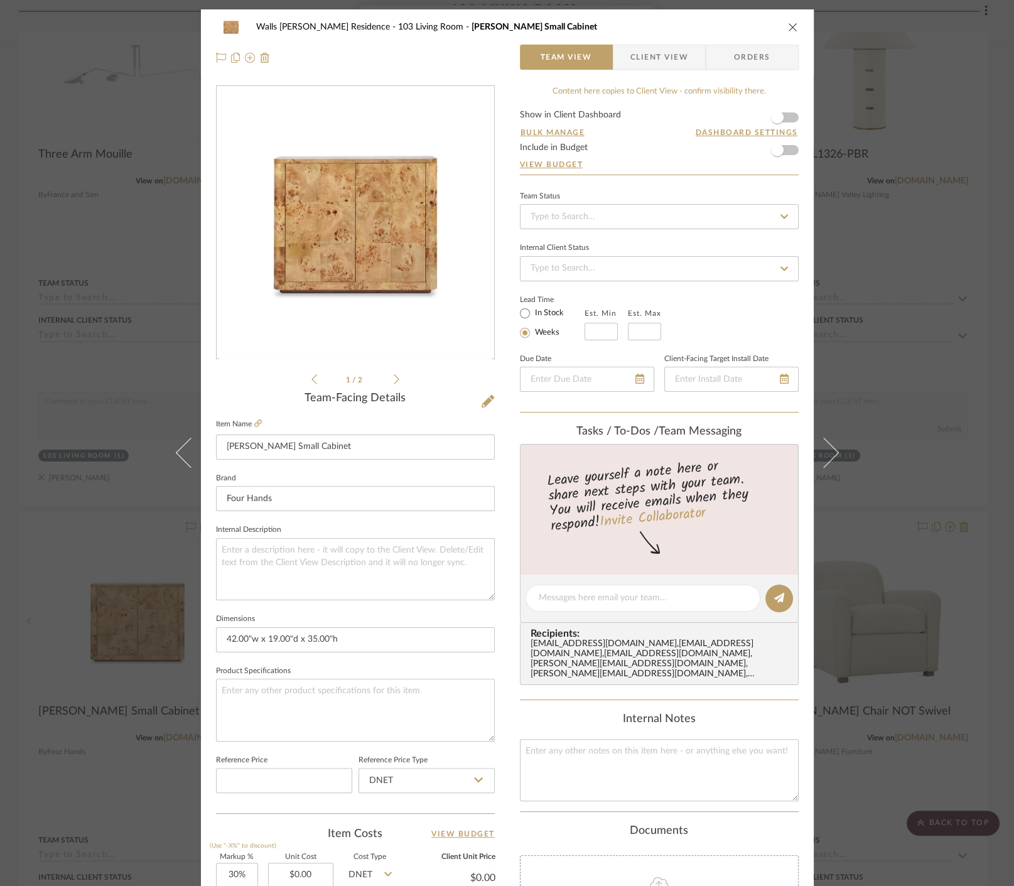
click at [927, 277] on div "Walls McWhorter Residence 103 Living Room Mullins Small Cabinet Team View Clien…" at bounding box center [507, 443] width 1014 height 886
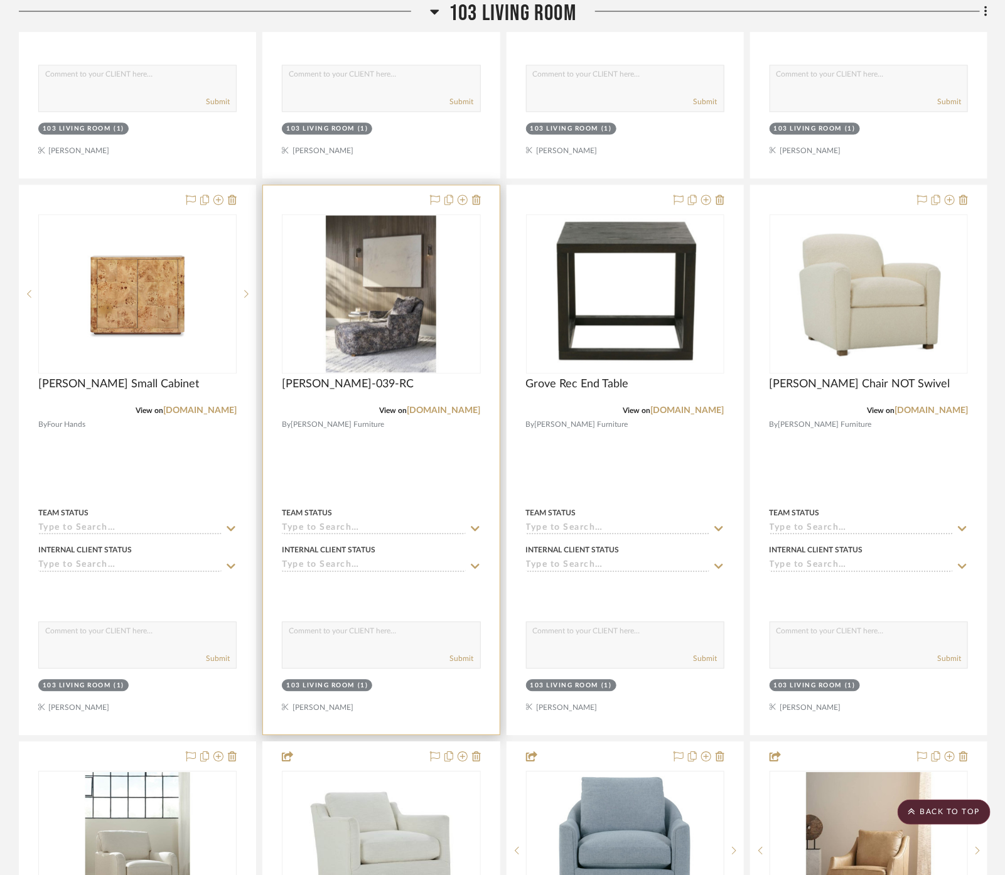
scroll to position [1115, 0]
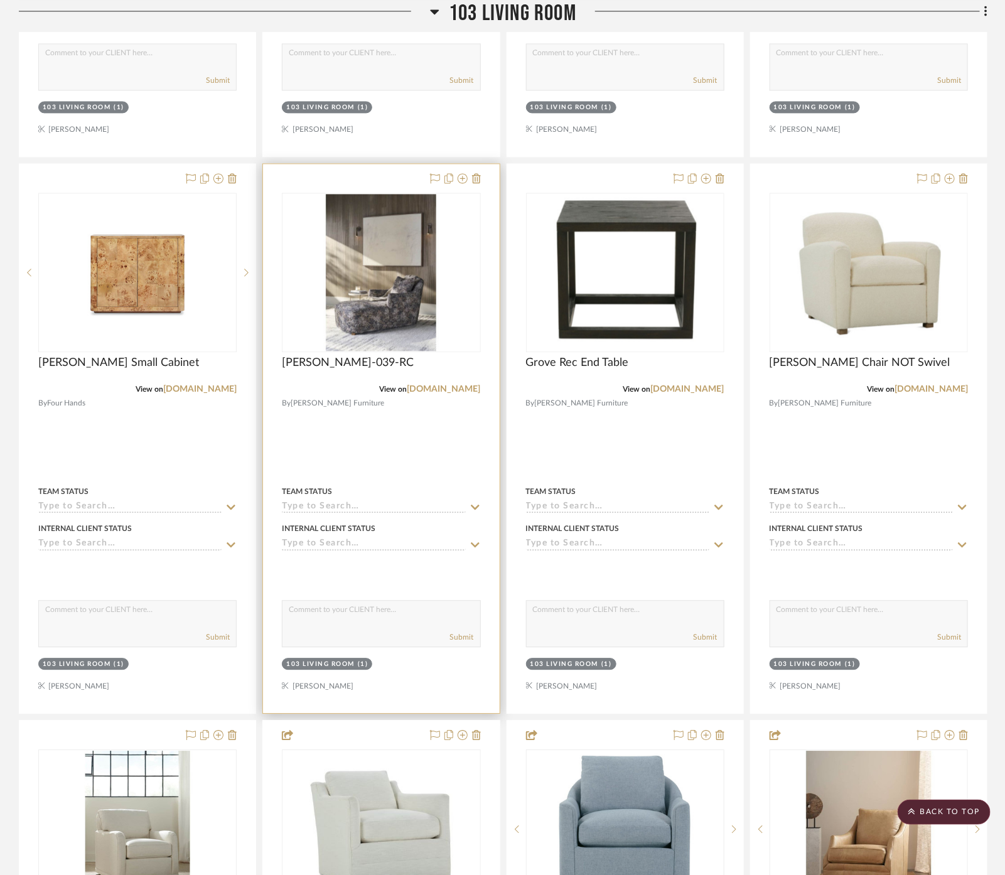
click at [410, 429] on div at bounding box center [381, 438] width 236 height 549
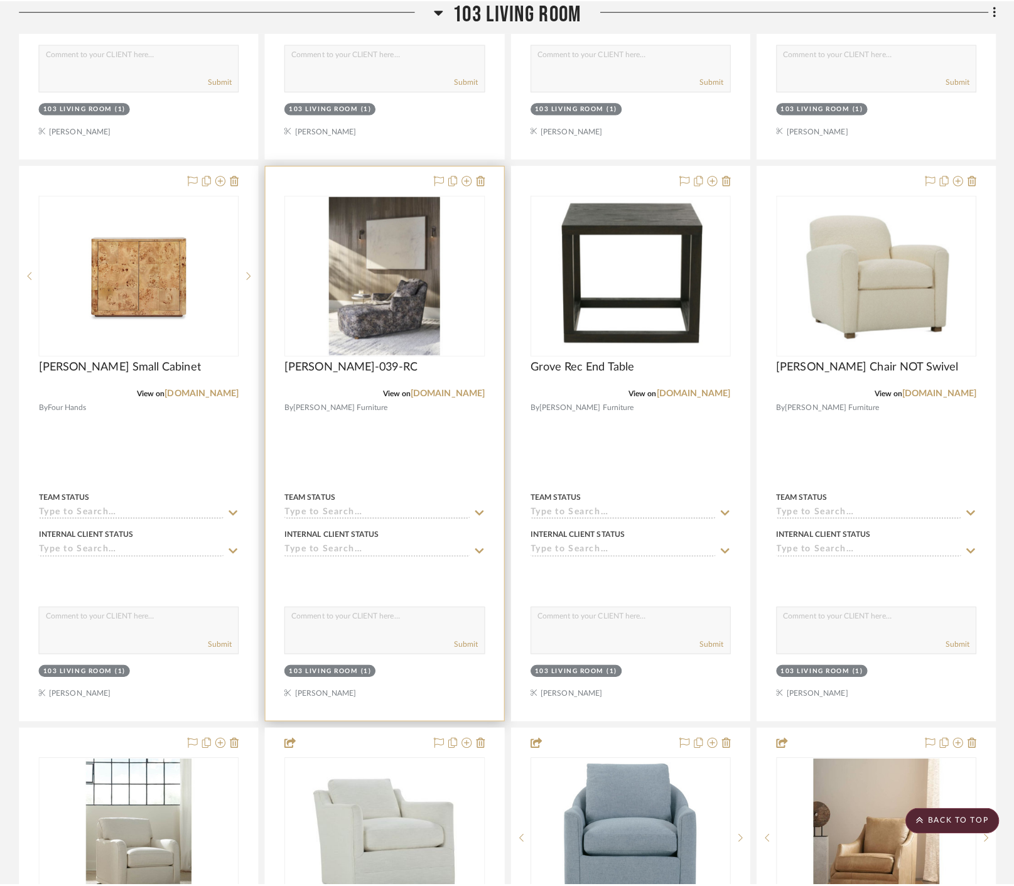
scroll to position [0, 0]
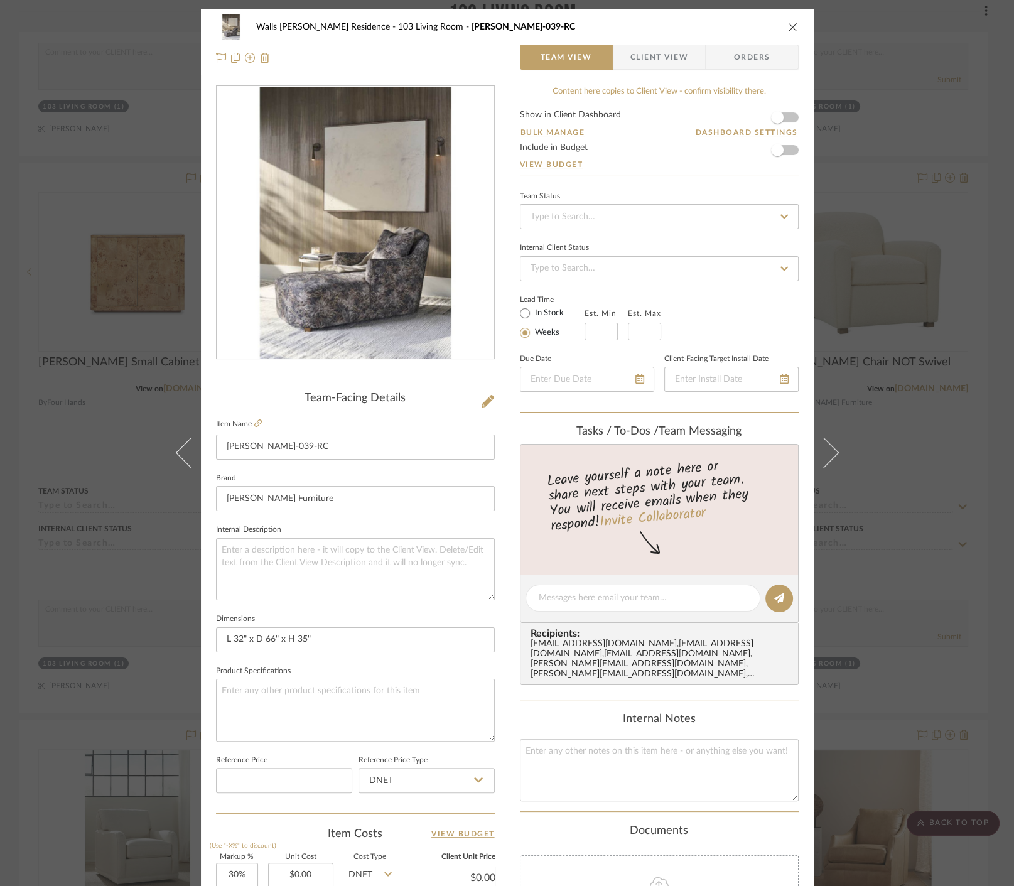
click at [955, 441] on div "Walls McWhorter Residence 103 Living Room NOEL-039-RC Team View Client View Ord…" at bounding box center [507, 443] width 1014 height 886
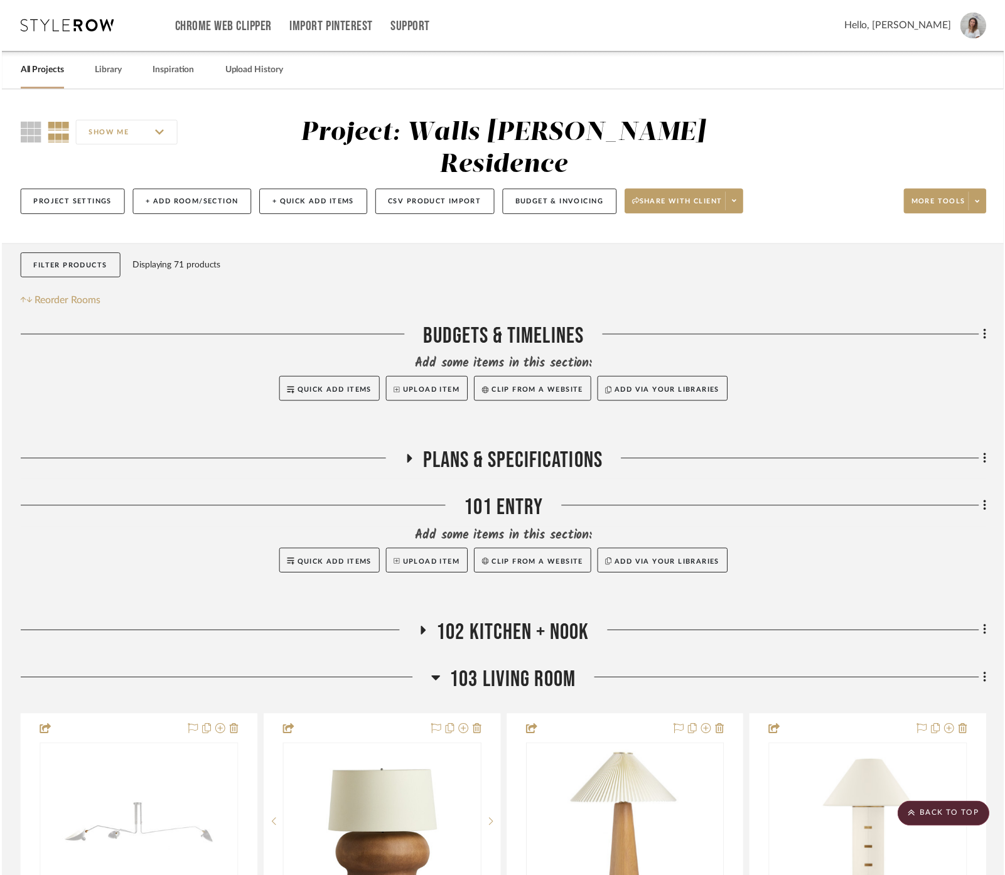
scroll to position [1115, 0]
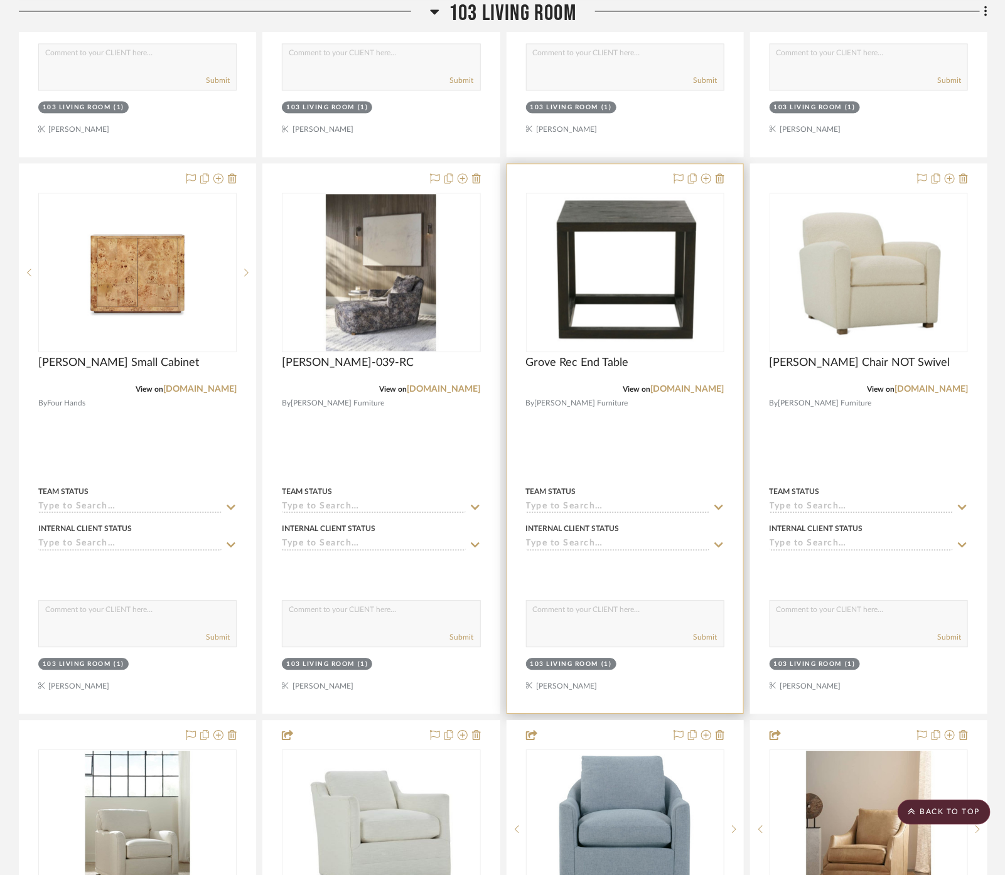
click at [661, 386] on div at bounding box center [625, 438] width 236 height 549
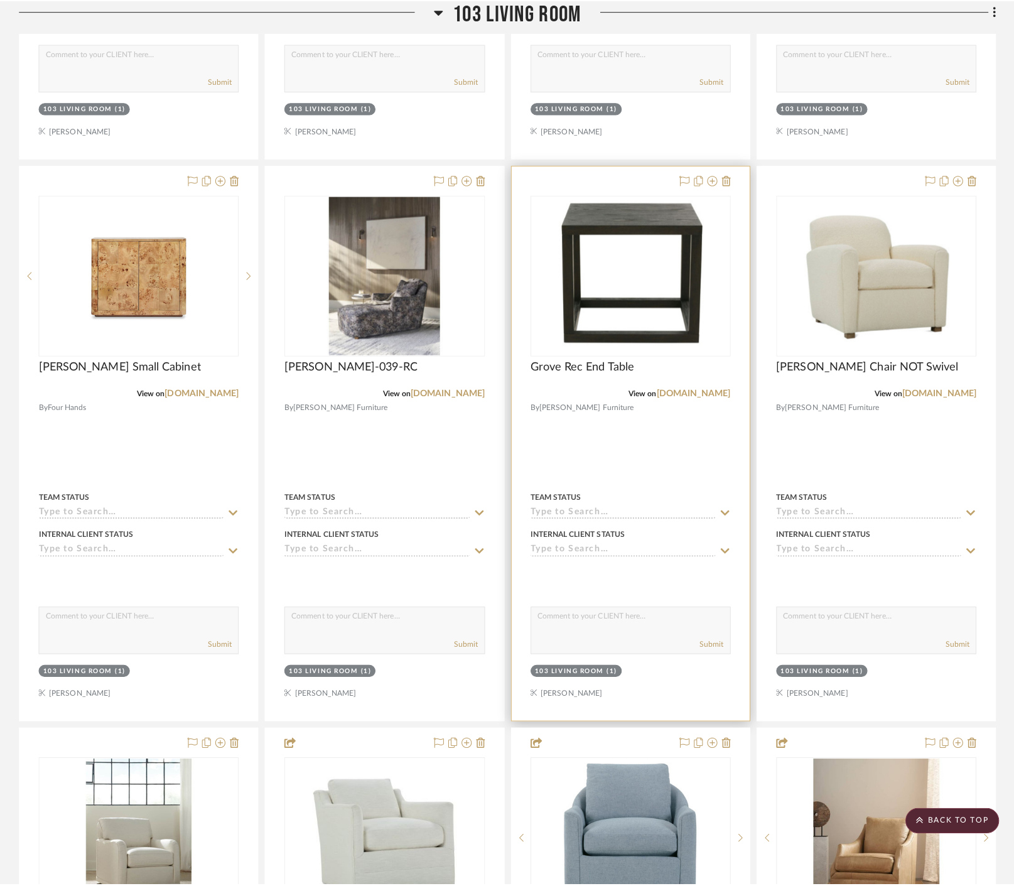
scroll to position [0, 0]
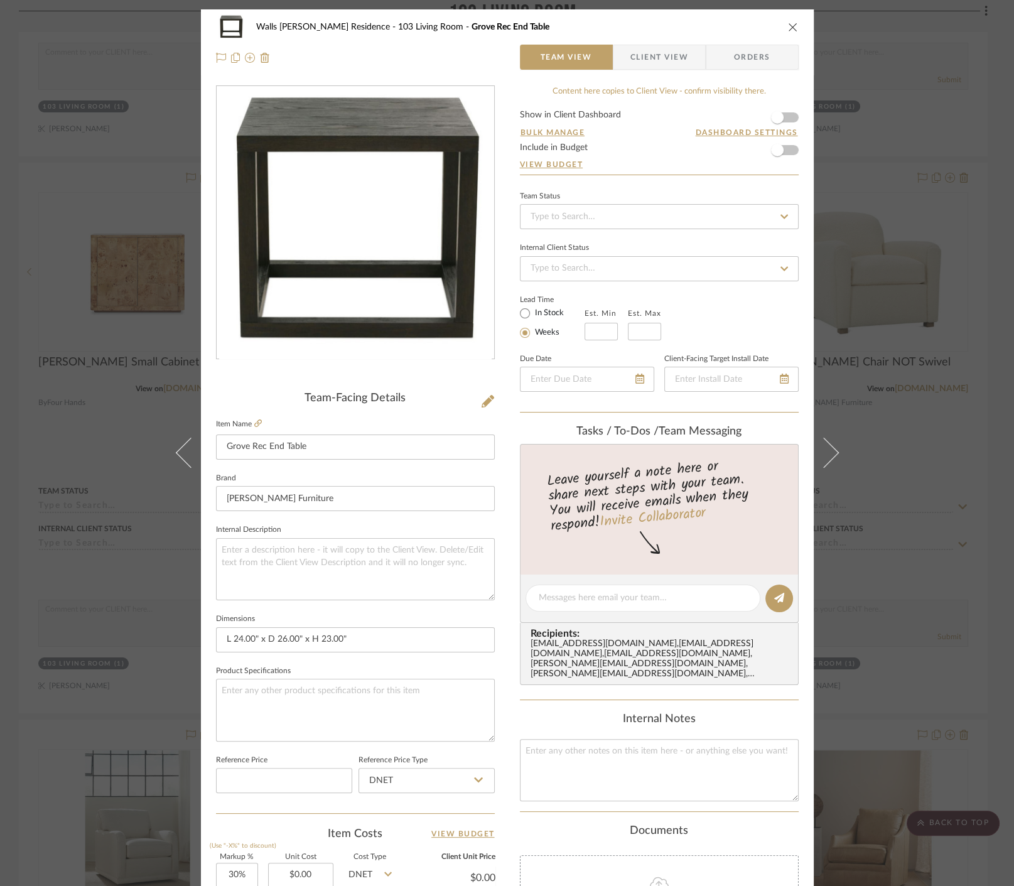
click at [918, 505] on div "Walls McWhorter Residence 103 Living Room Grove Rec End Table Team View Client …" at bounding box center [507, 443] width 1014 height 886
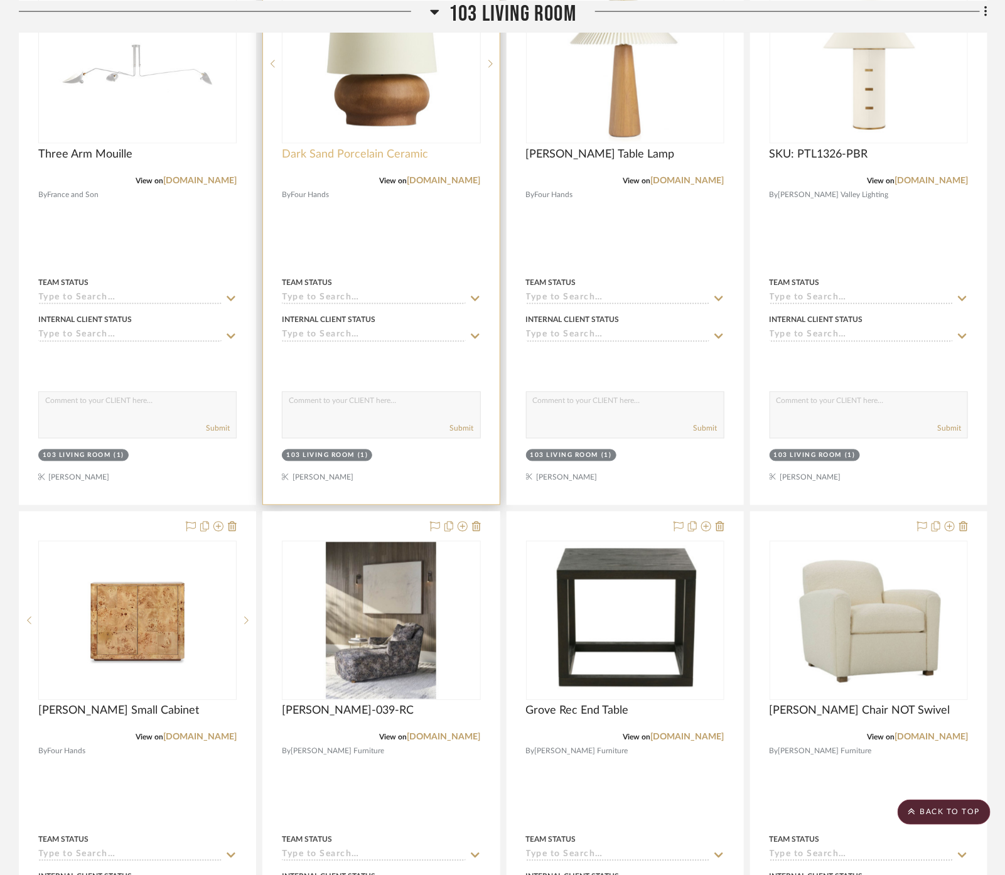
scroll to position [348, 0]
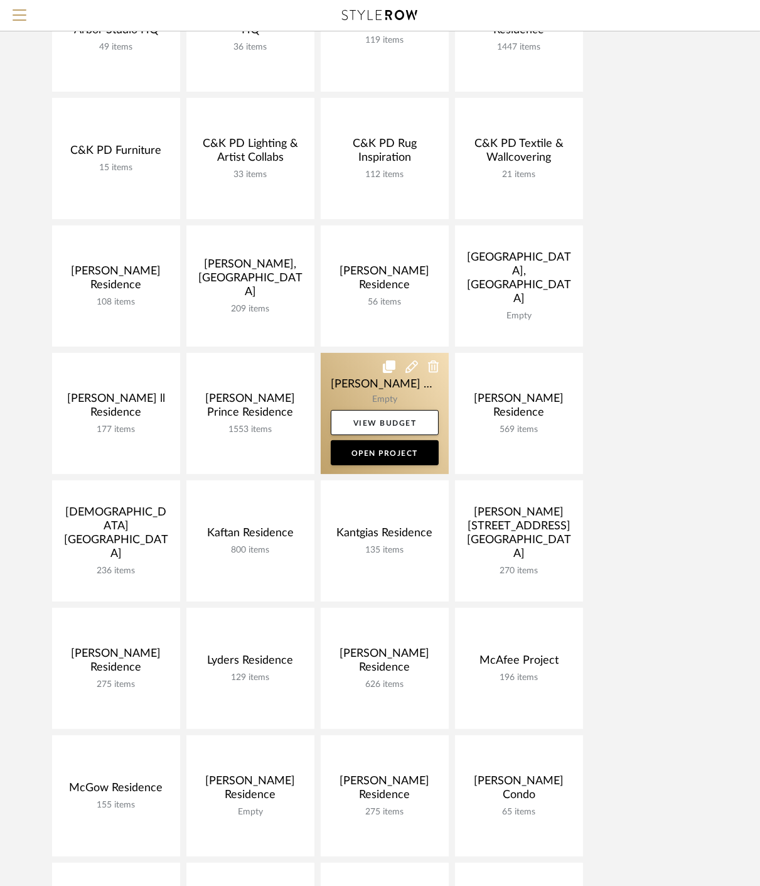
scroll to position [209, 0]
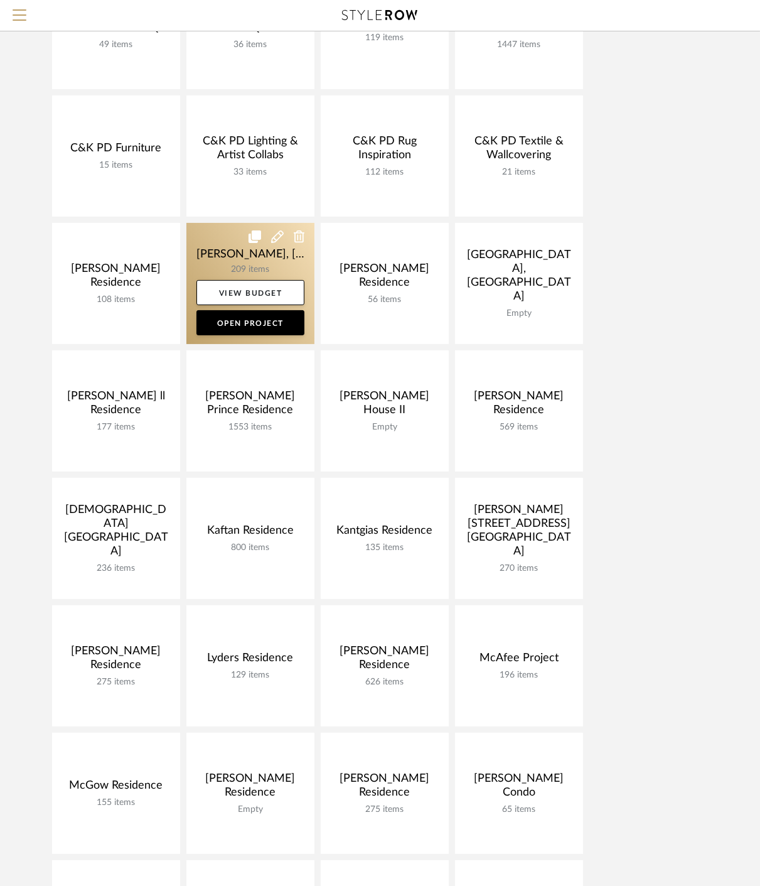
click at [214, 262] on link at bounding box center [250, 283] width 128 height 121
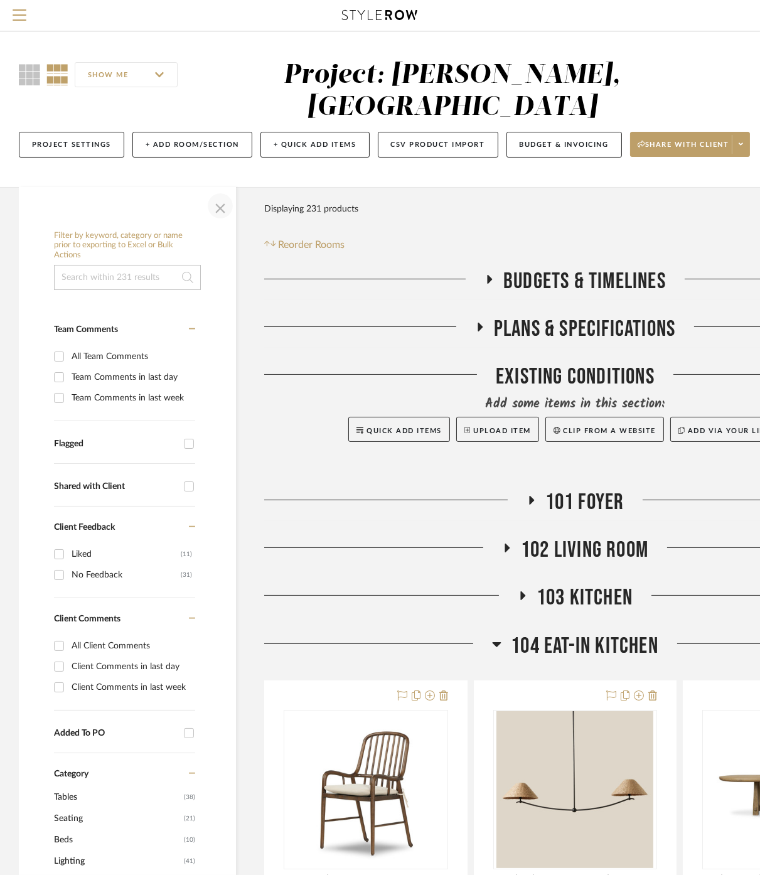
click at [218, 191] on span "button" at bounding box center [220, 206] width 30 height 30
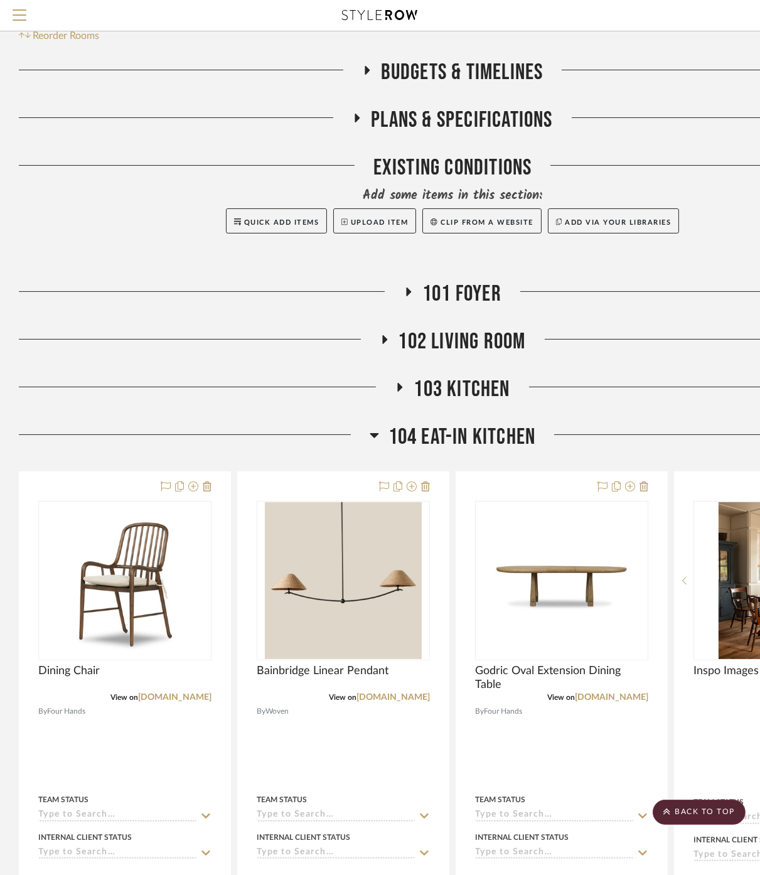
click at [496, 424] on span "104 Eat-In Kitchen" at bounding box center [463, 437] width 148 height 27
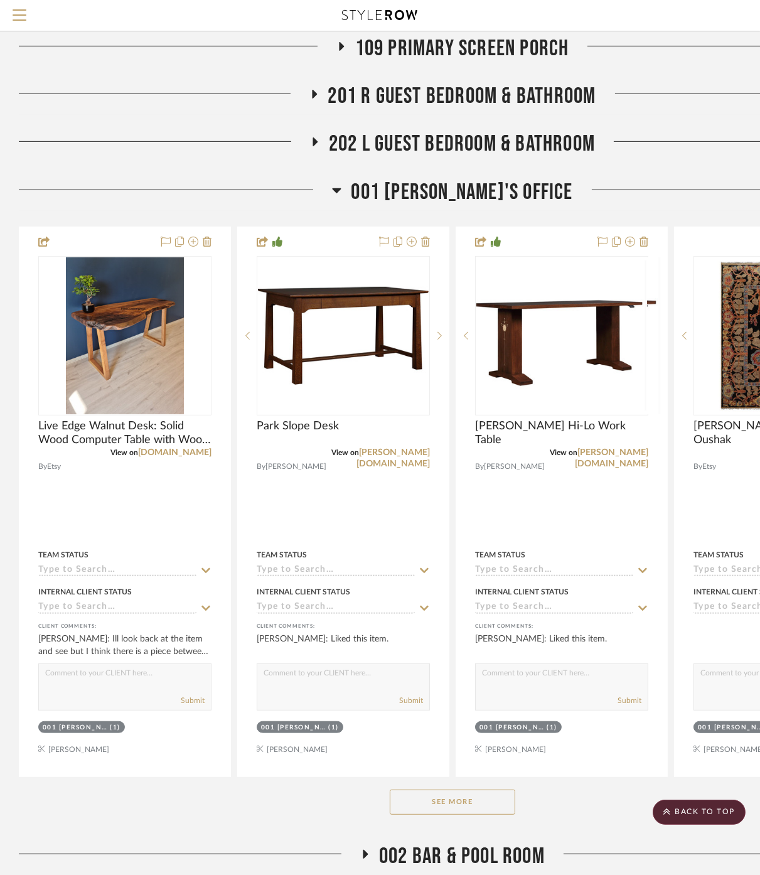
click at [458, 179] on span "001 Jason's Office" at bounding box center [462, 192] width 222 height 27
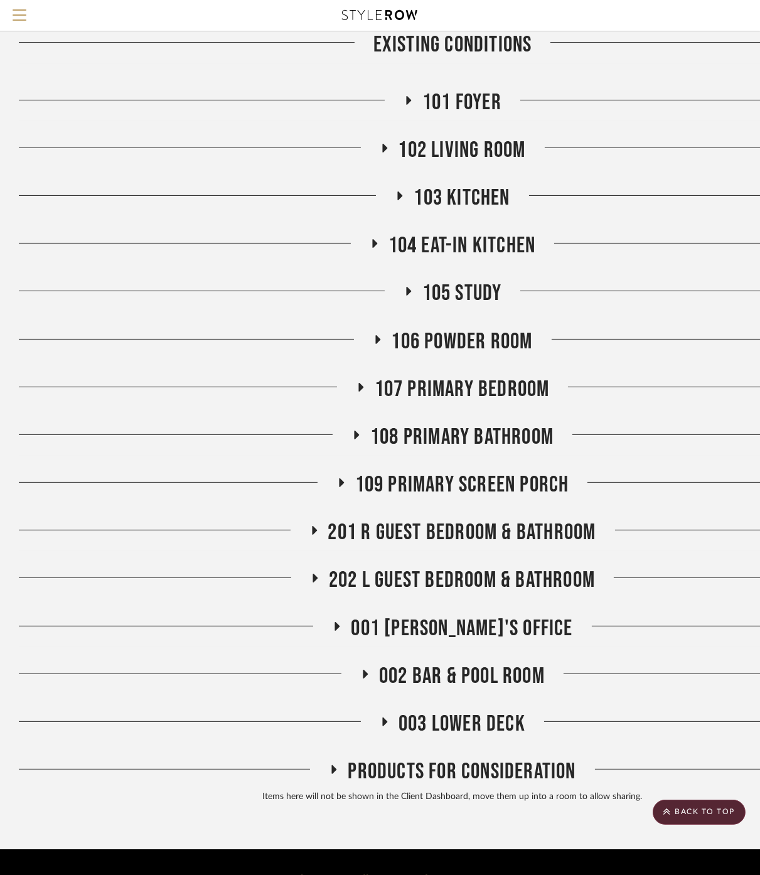
click at [485, 711] on span "003 Lower Deck" at bounding box center [462, 724] width 127 height 27
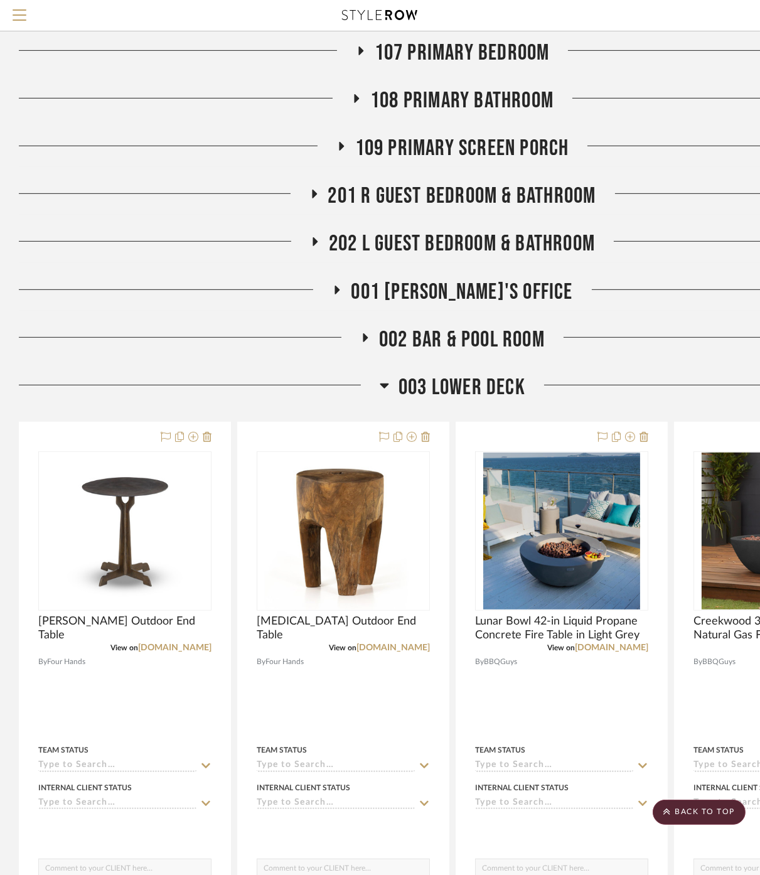
click at [452, 374] on span "003 Lower Deck" at bounding box center [462, 387] width 127 height 27
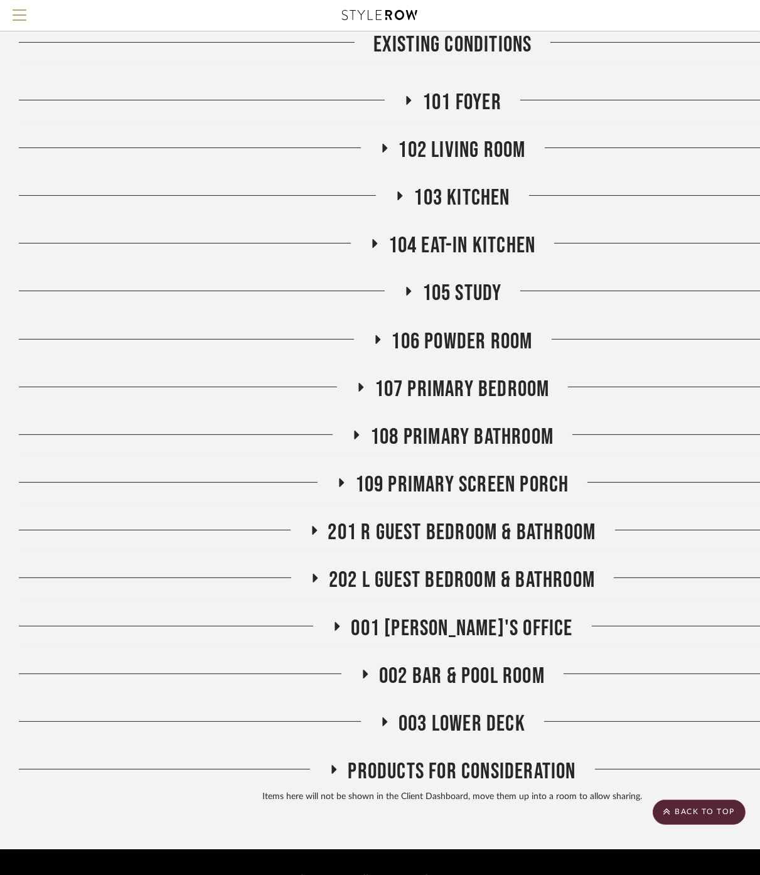
click at [499, 519] on span "201 R Guest Bedroom & Bathroom" at bounding box center [462, 532] width 268 height 27
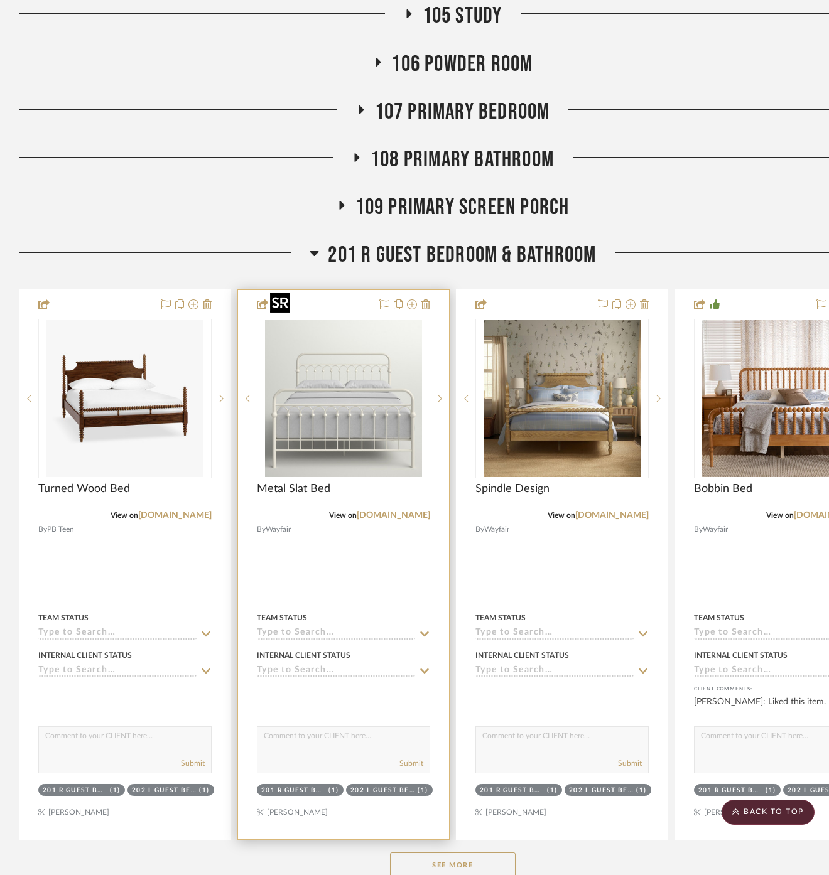
scroll to position [946, 0]
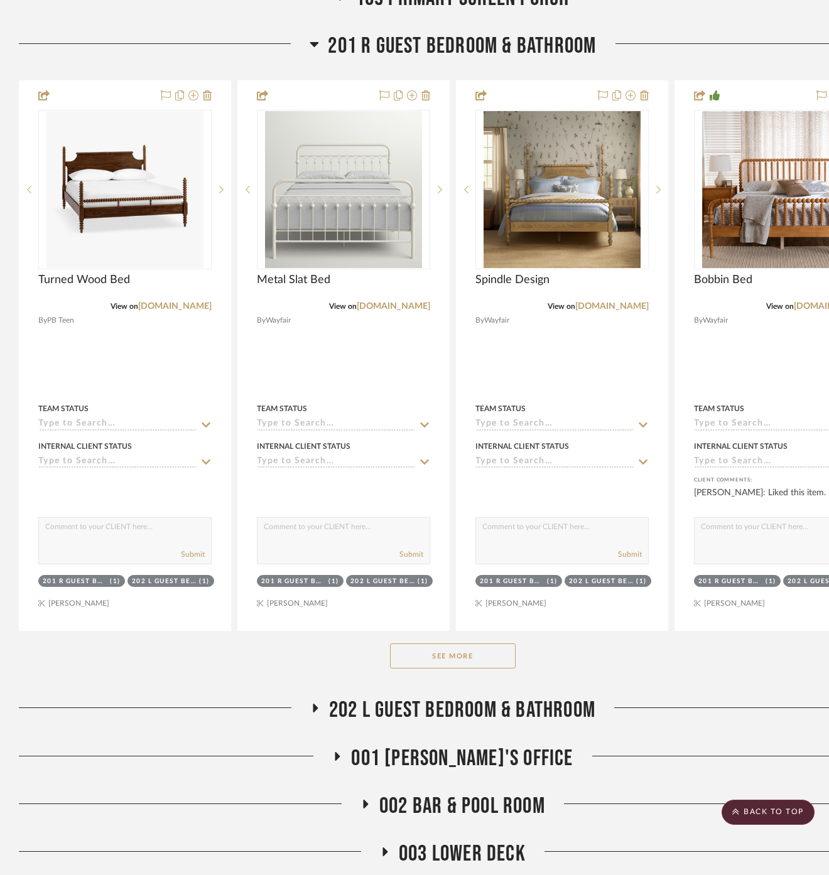
click at [499, 697] on span "202 L Guest Bedroom & Bathroom" at bounding box center [462, 710] width 266 height 27
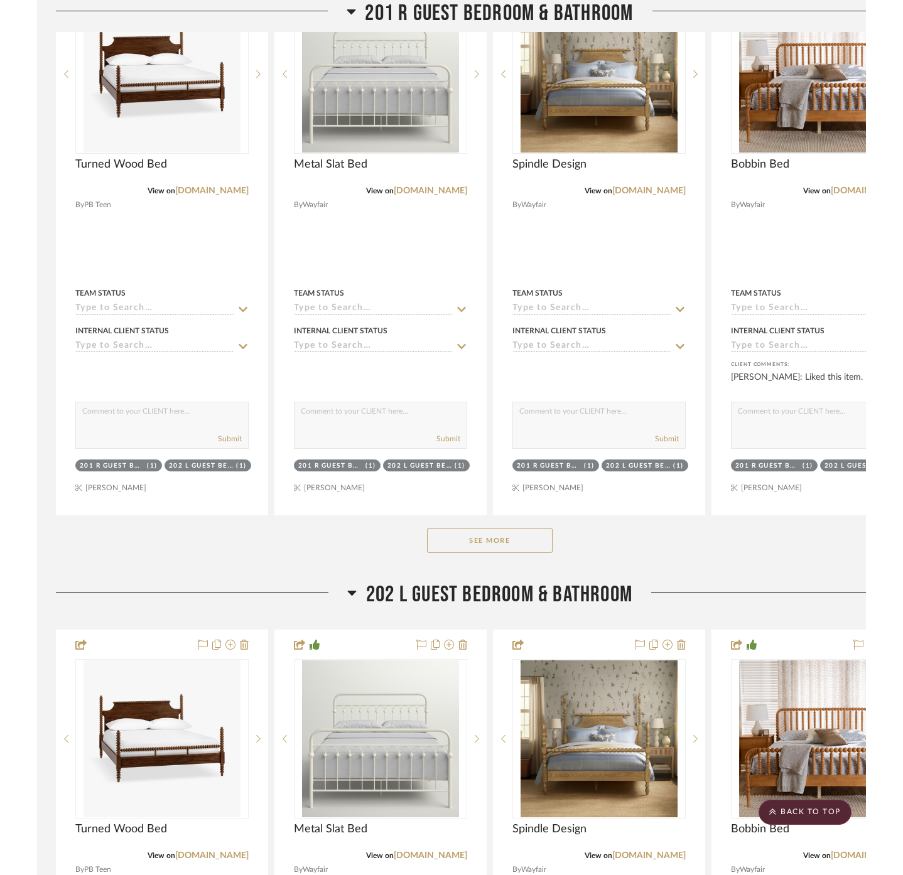
scroll to position [1085, 0]
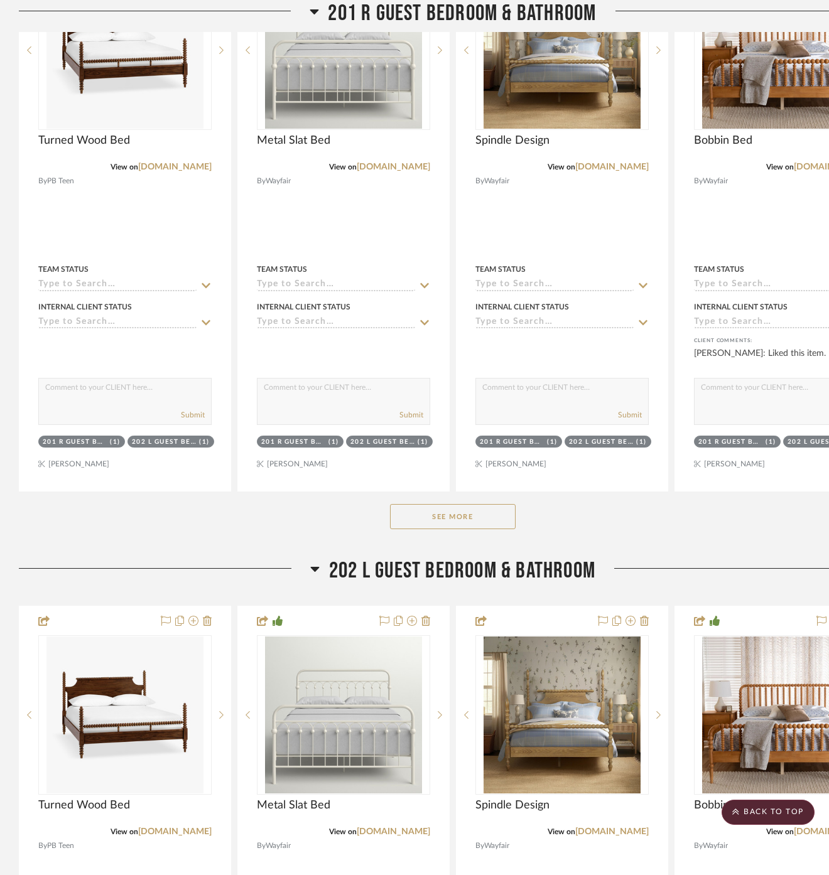
click at [497, 504] on button "See More" at bounding box center [453, 516] width 126 height 25
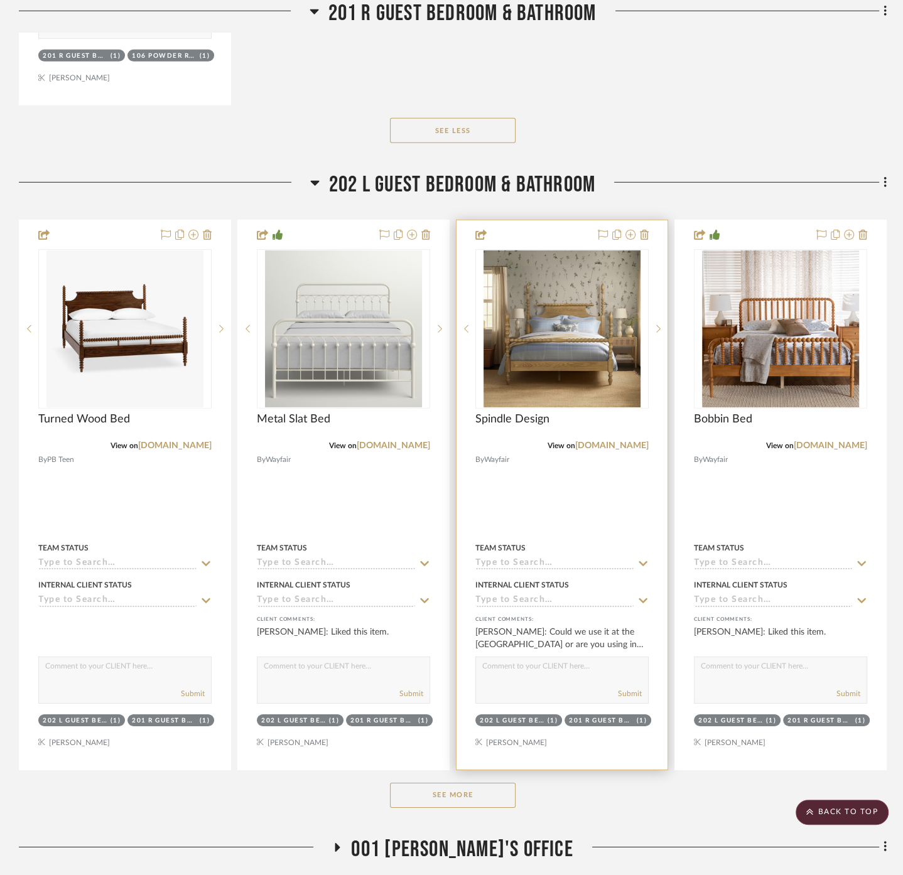
scroll to position [3248, 0]
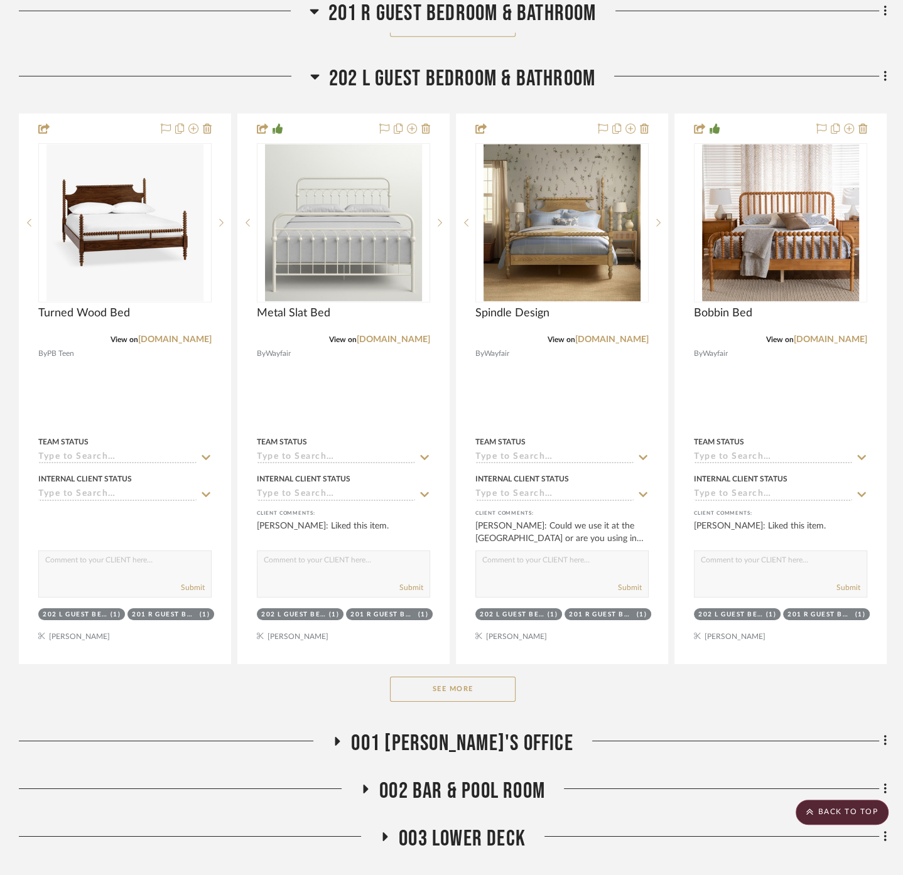
click at [505, 677] on button "See More" at bounding box center [453, 689] width 126 height 25
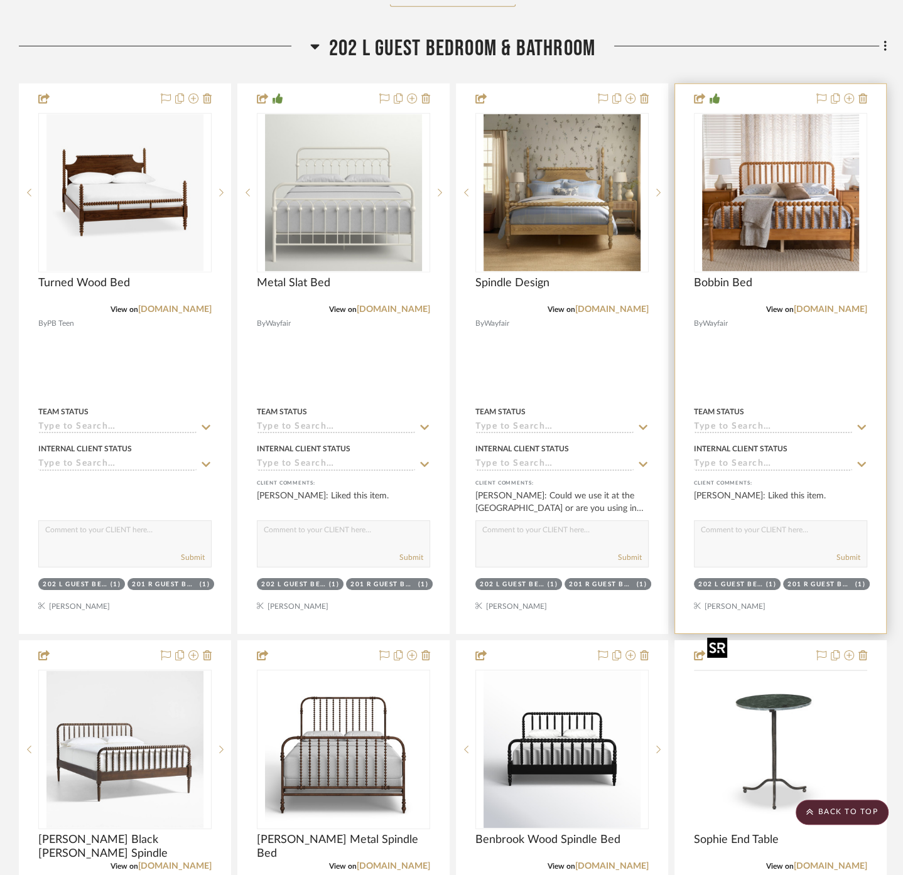
scroll to position [3317, 0]
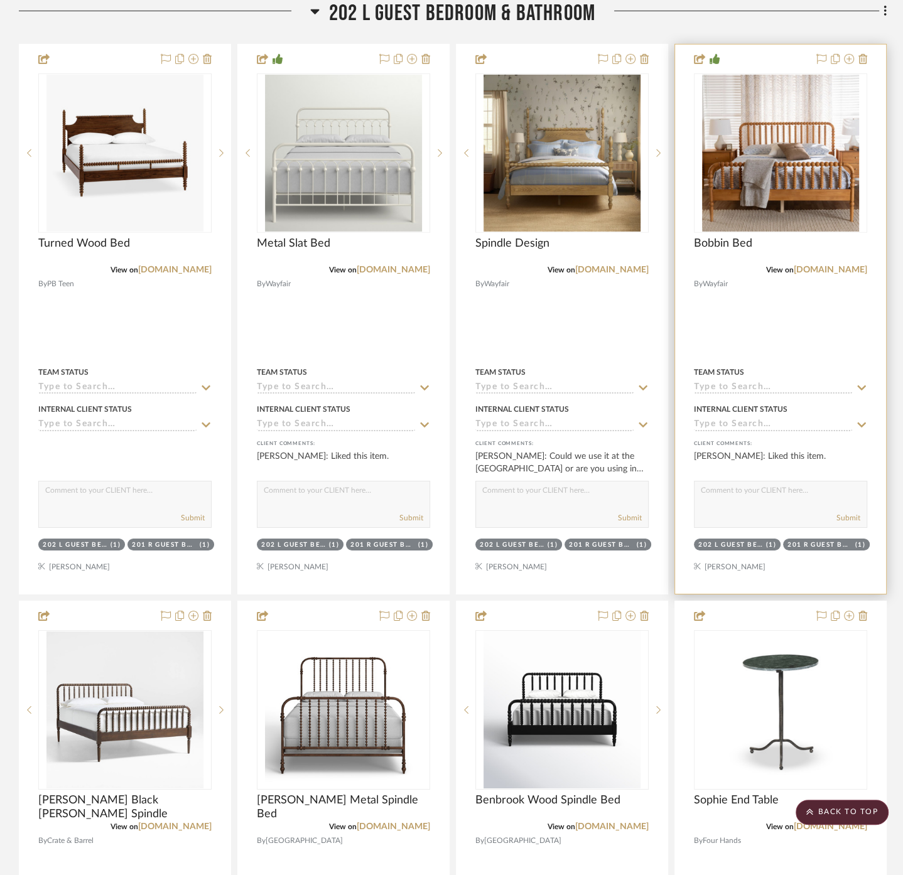
click at [768, 239] on div at bounding box center [780, 319] width 211 height 549
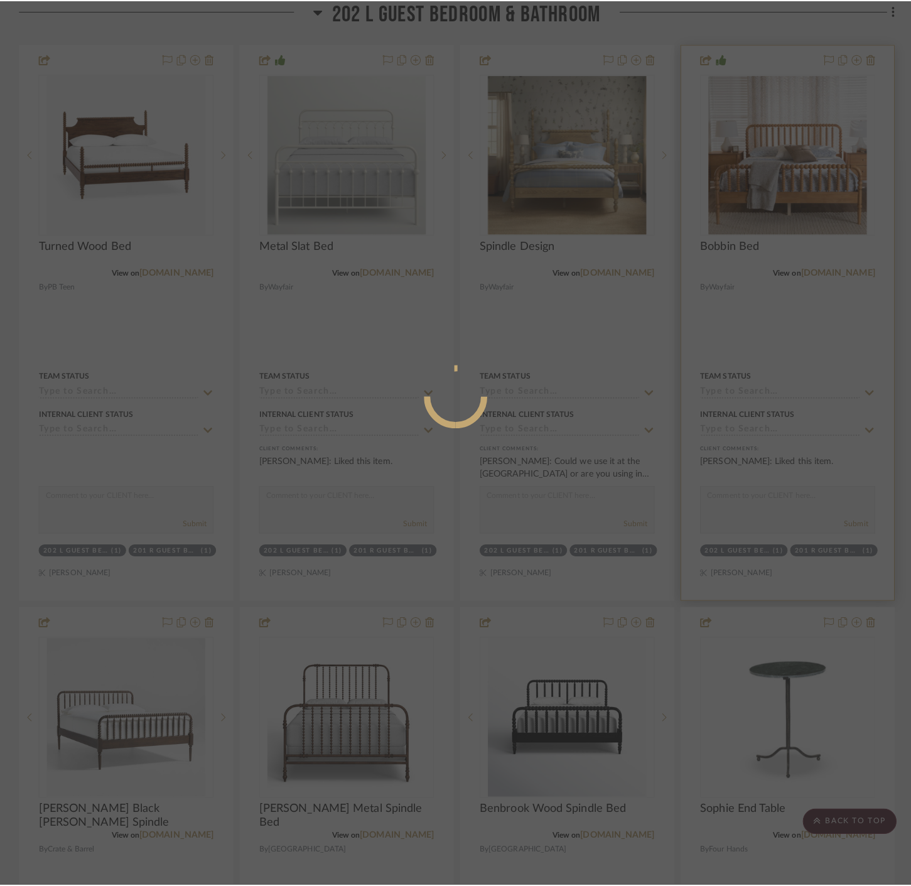
scroll to position [0, 0]
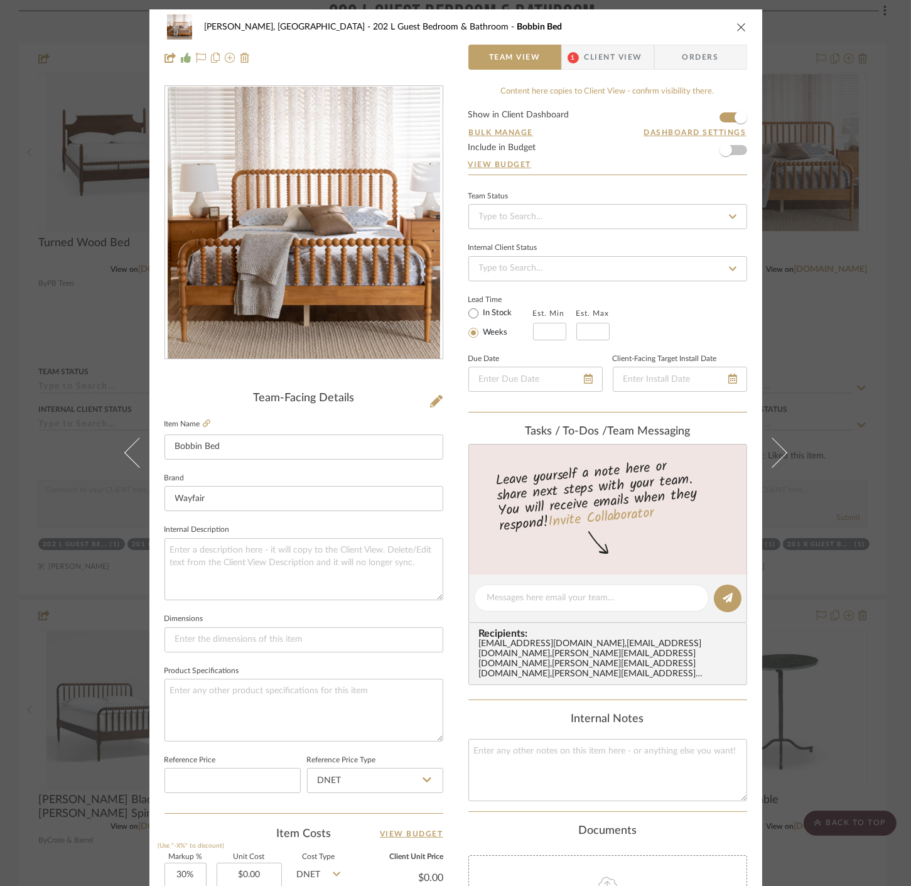
click at [593, 62] on span "Client View" at bounding box center [613, 57] width 58 height 25
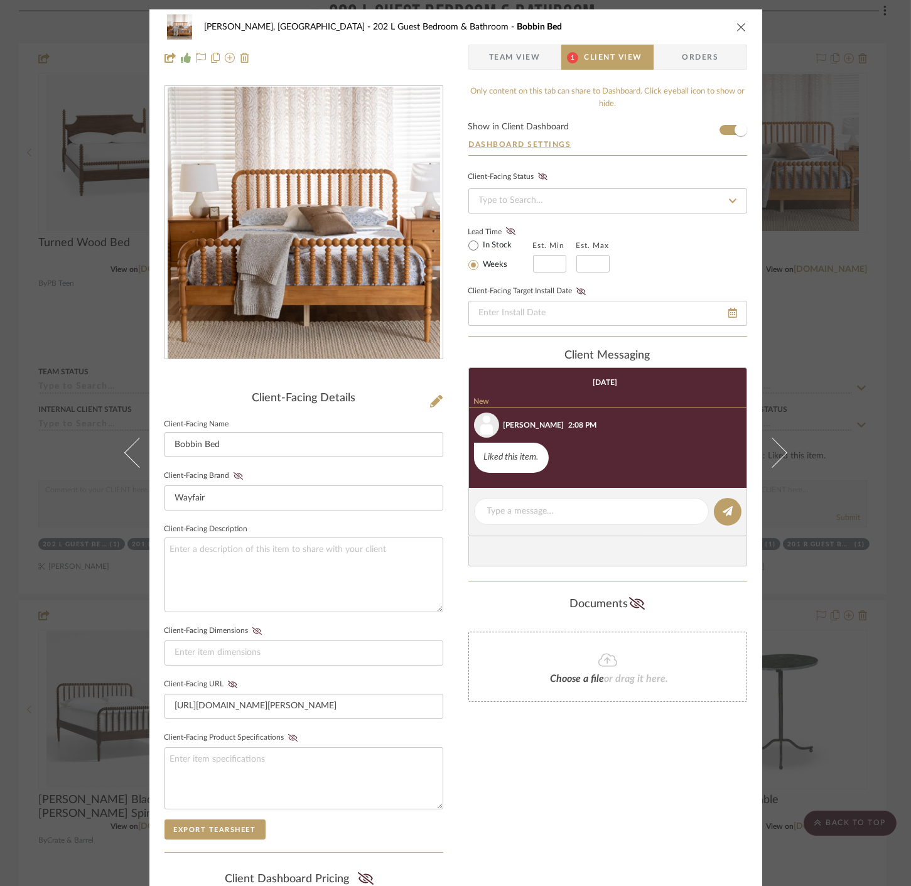
click at [513, 60] on span "Team View" at bounding box center [514, 57] width 51 height 25
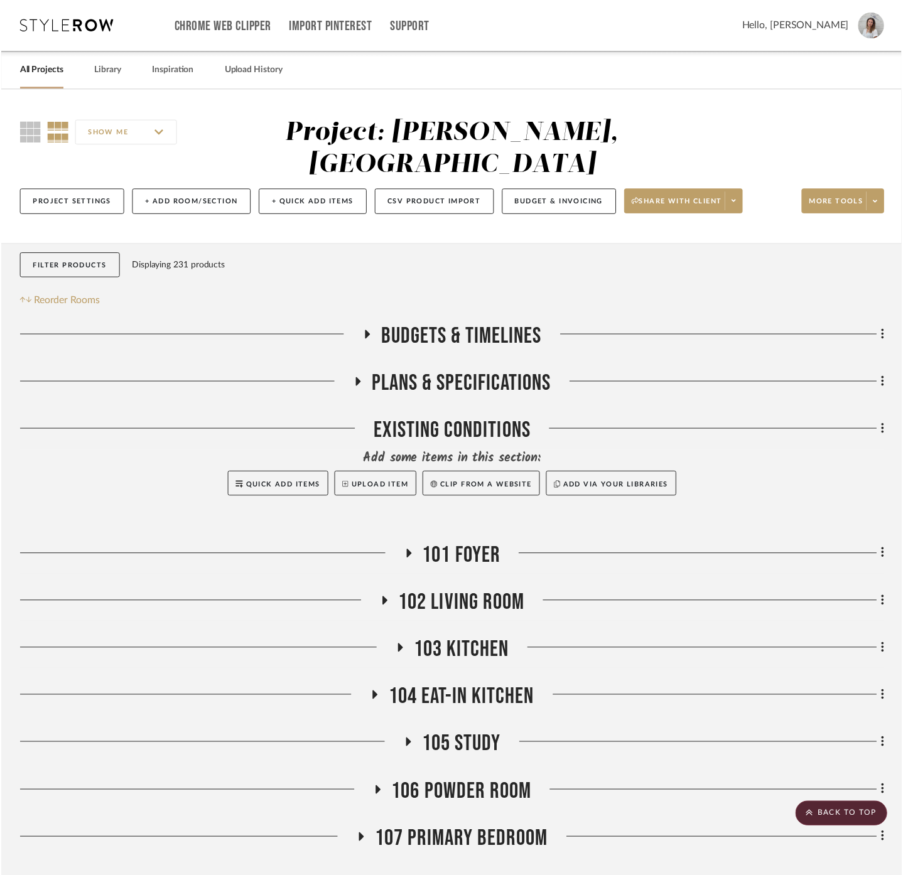
scroll to position [3317, 0]
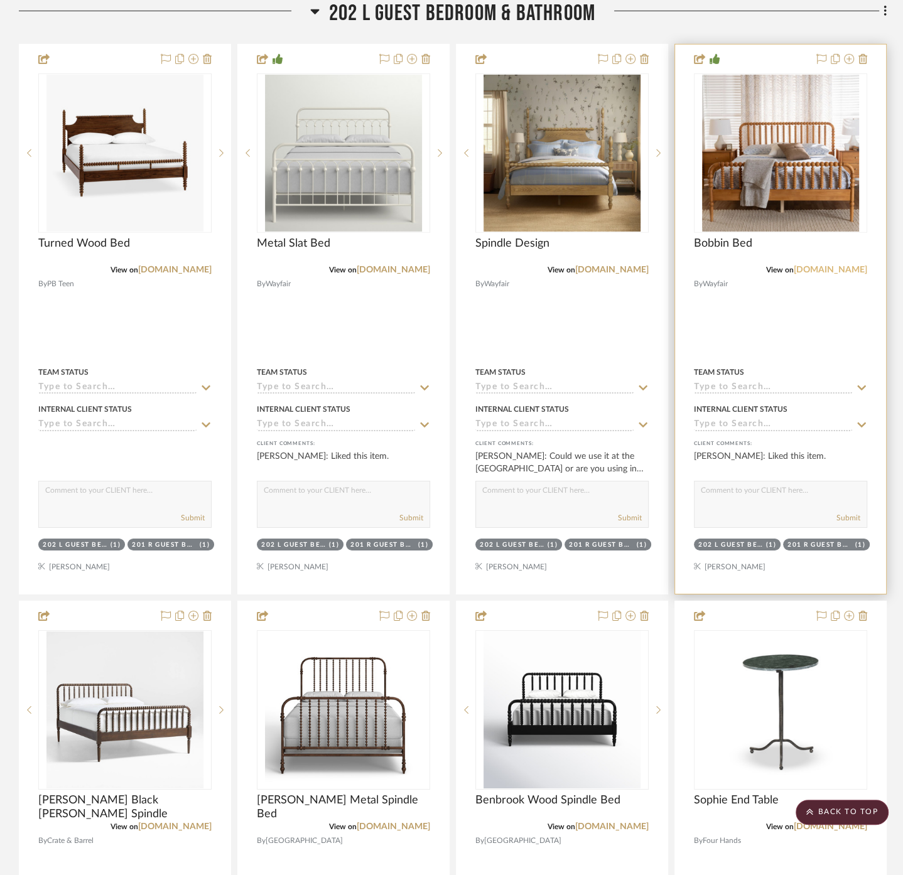
click at [768, 266] on link "wayfair.com" at bounding box center [829, 270] width 73 height 9
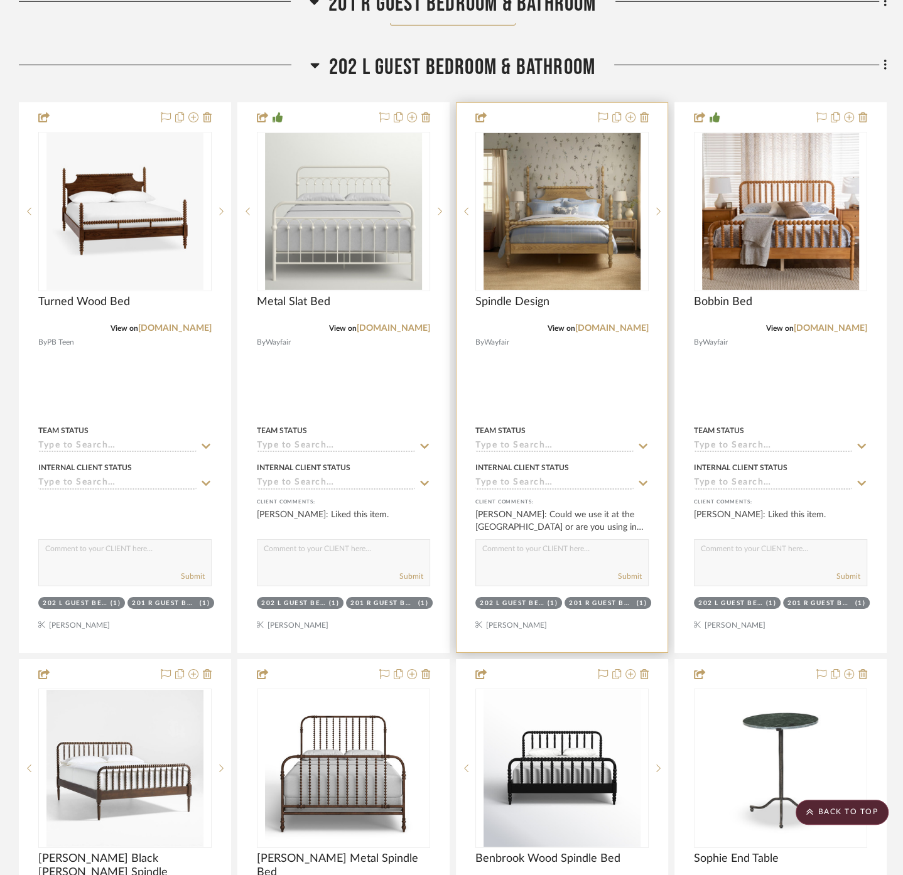
scroll to position [3177, 0]
